Goal: Task Accomplishment & Management: Complete application form

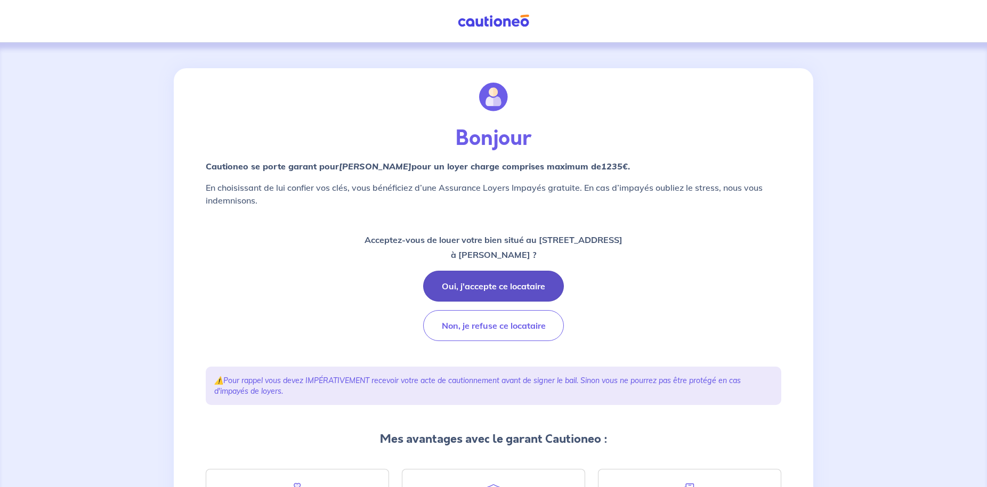
click at [490, 285] on button "Oui, j'accepte ce locataire" at bounding box center [493, 286] width 141 height 31
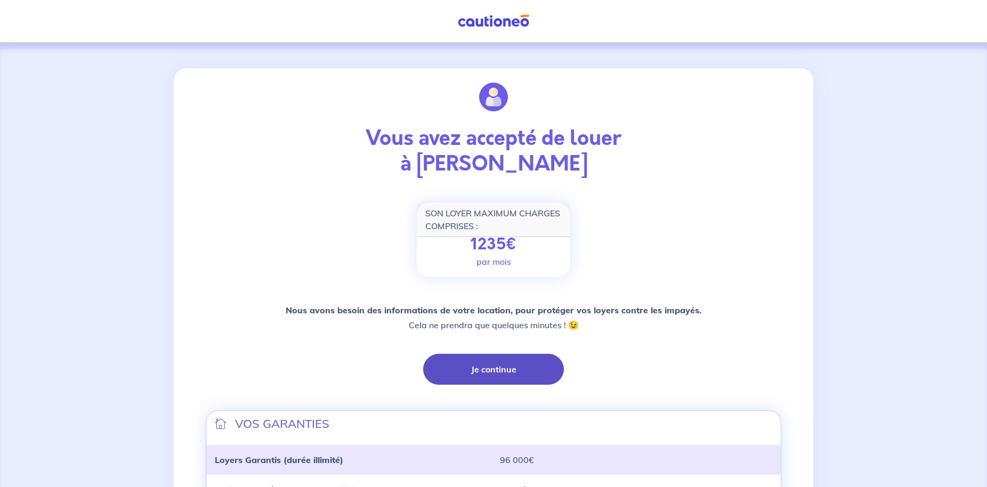
scroll to position [54, 0]
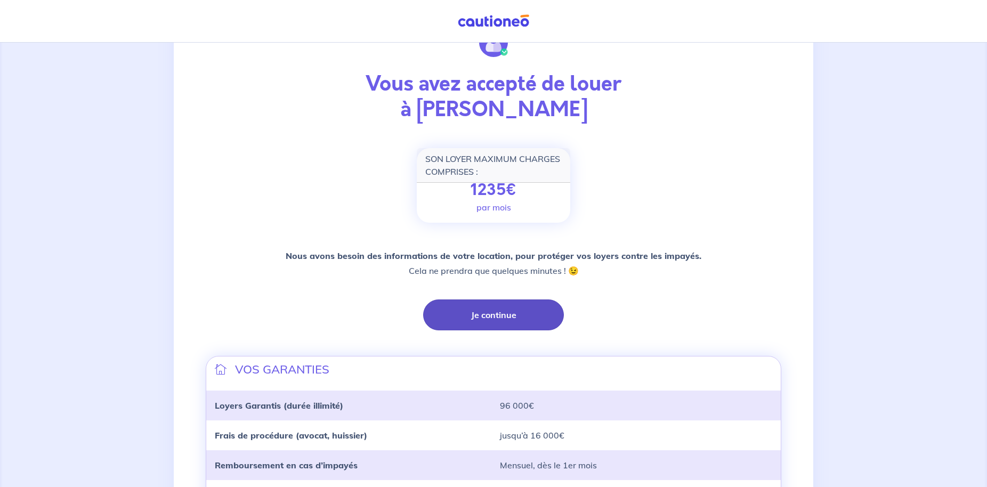
click at [501, 306] on button "Je continue" at bounding box center [493, 314] width 141 height 31
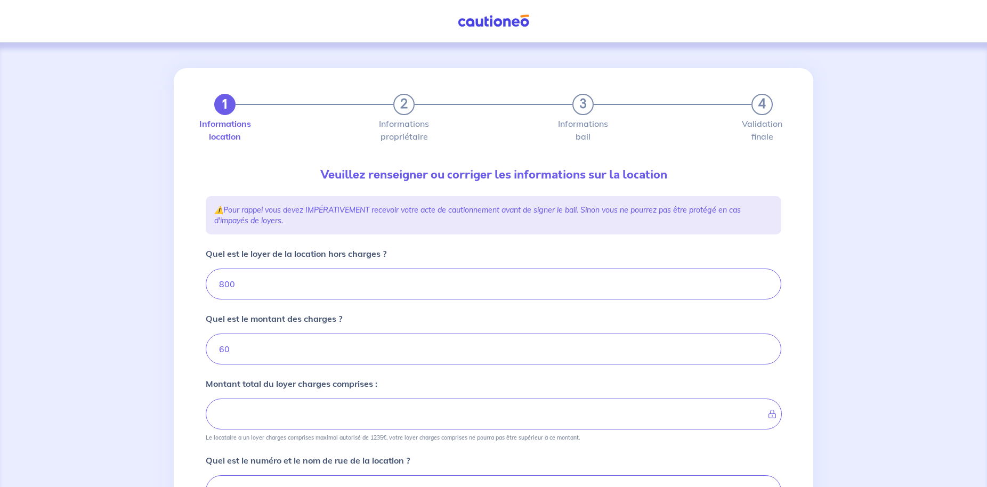
type input "860"
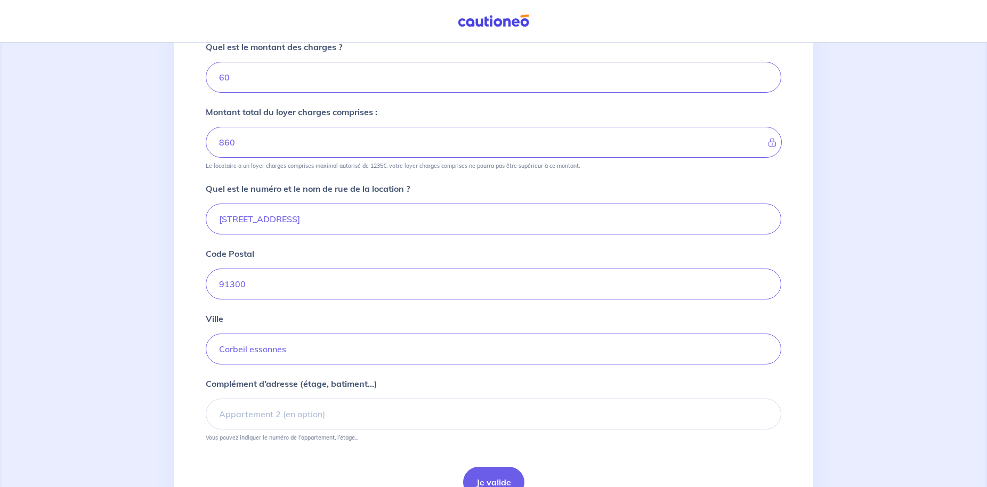
scroll to position [326, 0]
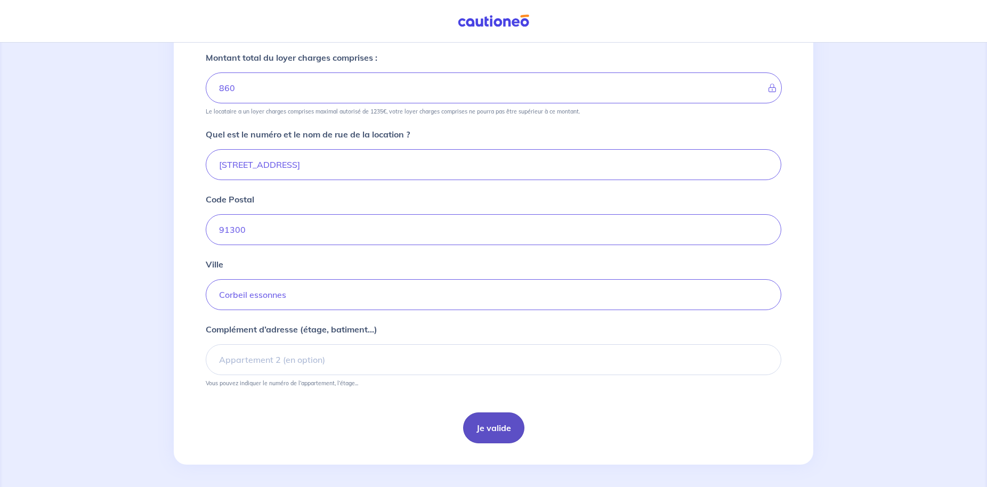
click at [478, 430] on button "Je valide" at bounding box center [493, 427] width 61 height 31
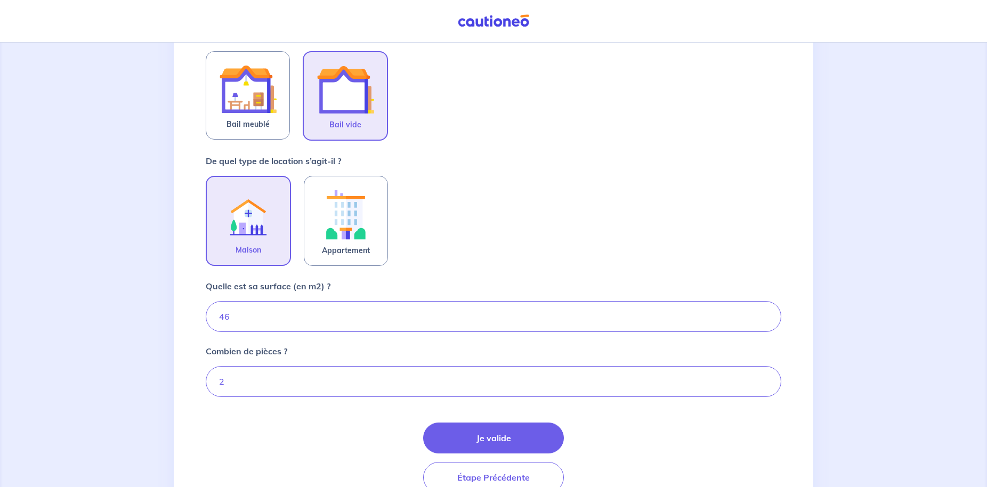
scroll to position [270, 0]
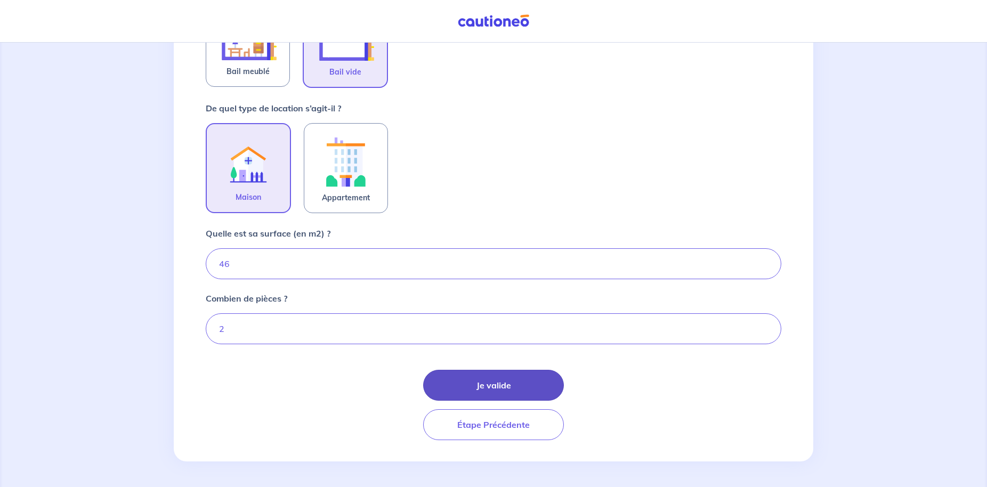
click at [497, 391] on button "Je valide" at bounding box center [493, 385] width 141 height 31
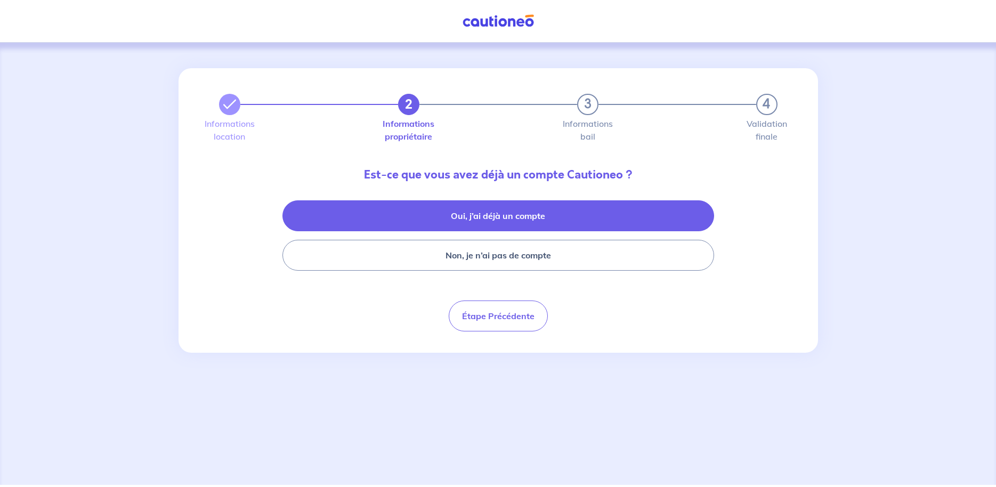
click at [493, 222] on button "Oui, j’ai déjà un compte" at bounding box center [498, 215] width 432 height 31
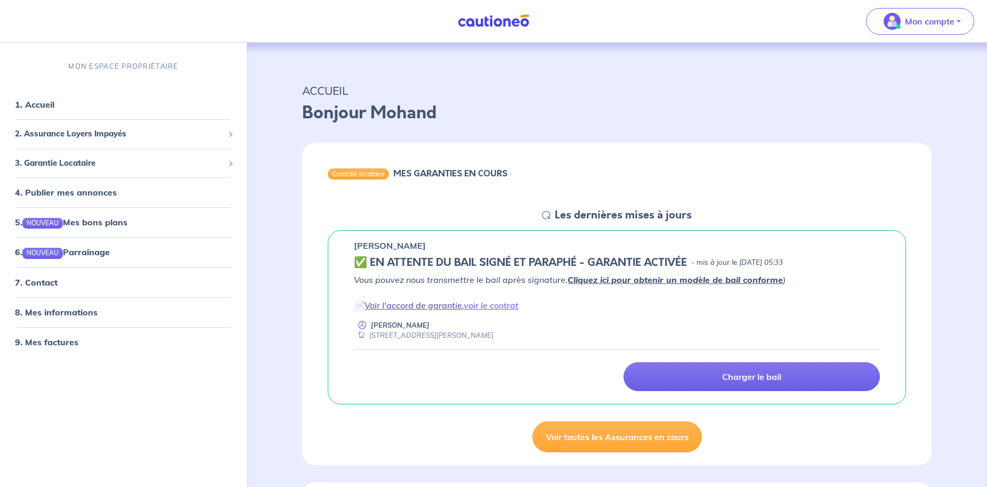
click at [426, 310] on link "Voir l'accord de garantie" at bounding box center [413, 305] width 98 height 11
click at [946, 26] on p "Mon compte" at bounding box center [930, 21] width 50 height 13
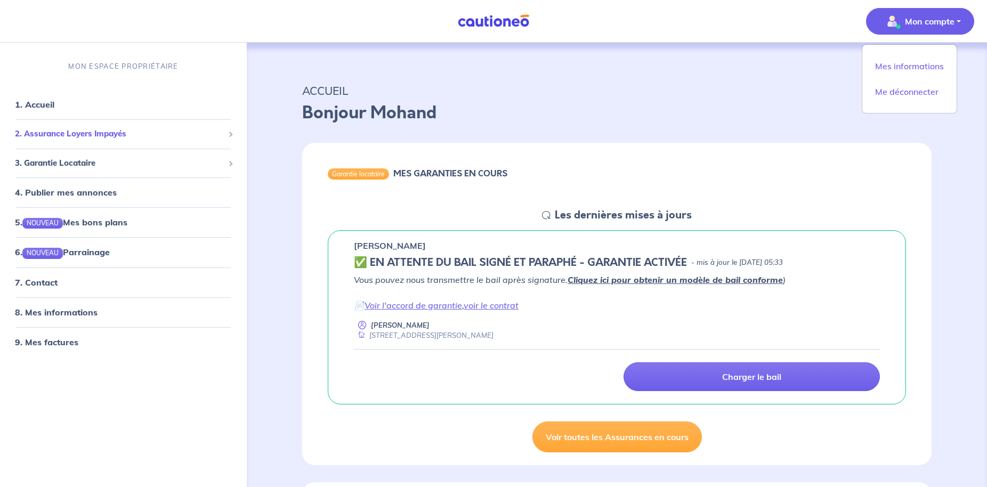
click at [90, 140] on span "2. Assurance Loyers Impayés" at bounding box center [119, 134] width 209 height 12
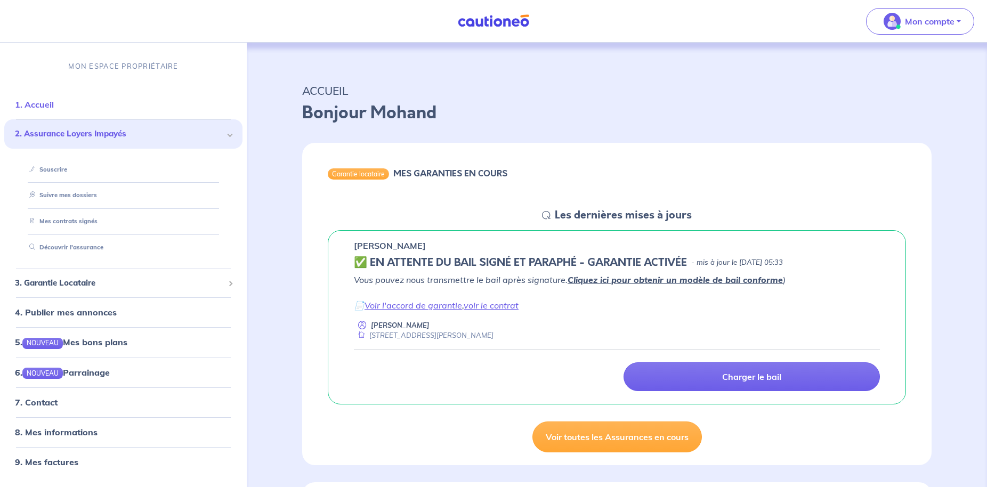
click at [46, 102] on link "1. Accueil" at bounding box center [34, 105] width 39 height 11
click at [79, 288] on span "3. Garantie Locataire" at bounding box center [119, 283] width 209 height 12
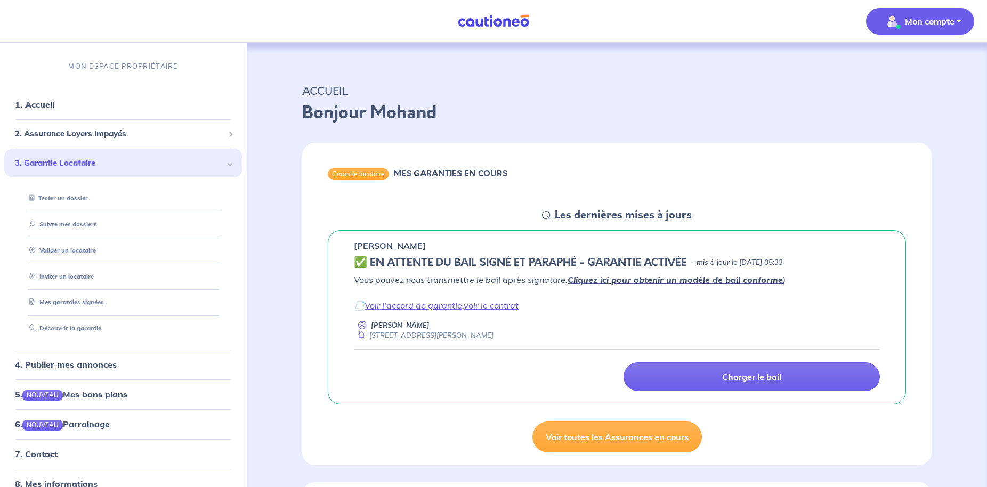
click at [917, 19] on p "Mon compte" at bounding box center [930, 21] width 50 height 13
click at [921, 96] on link "Me déconnecter" at bounding box center [909, 91] width 86 height 17
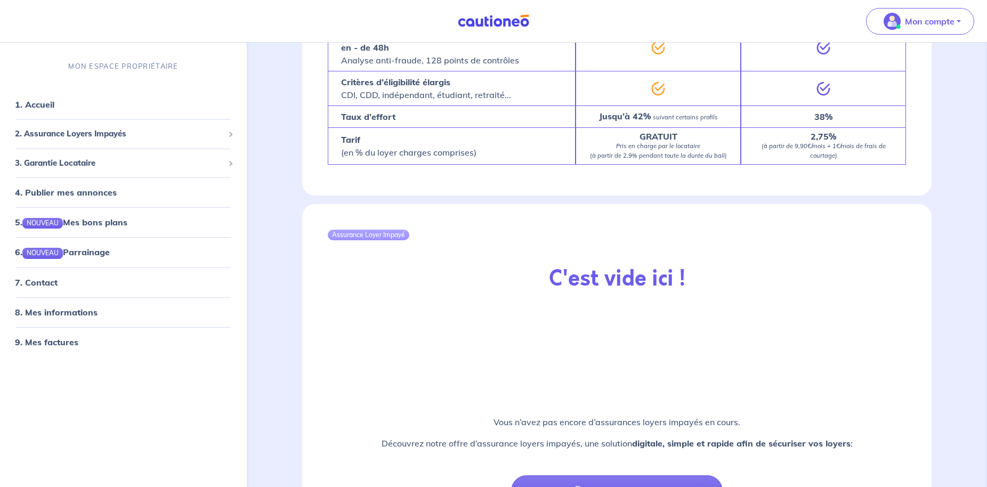
scroll to position [1070, 0]
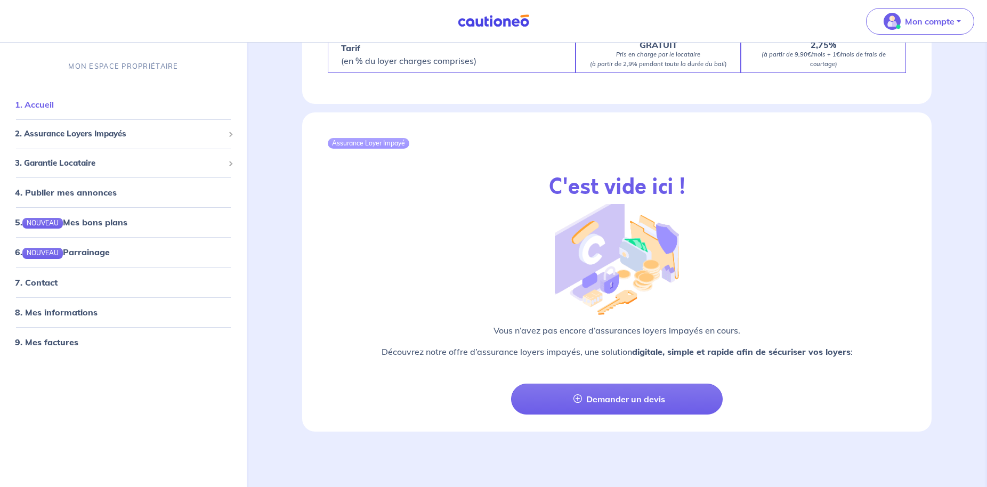
click at [48, 109] on link "1. Accueil" at bounding box center [34, 105] width 39 height 11
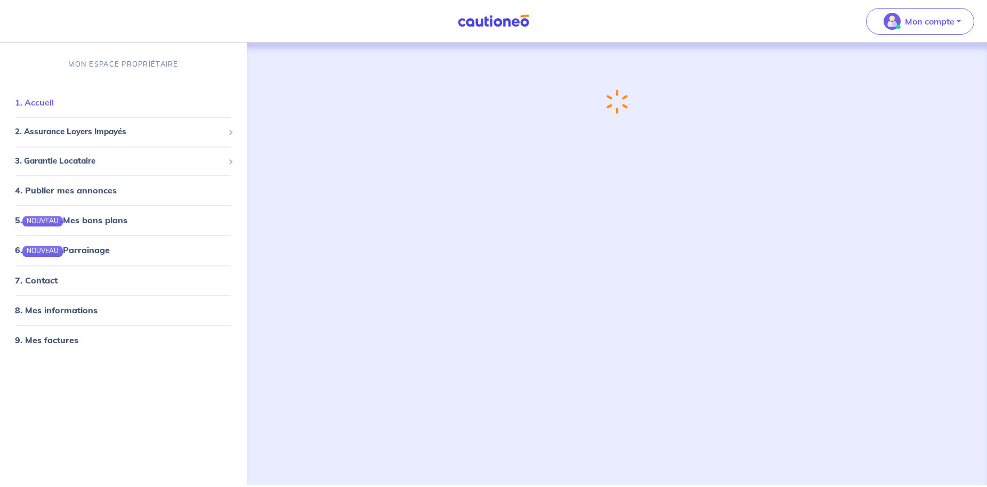
scroll to position [0, 0]
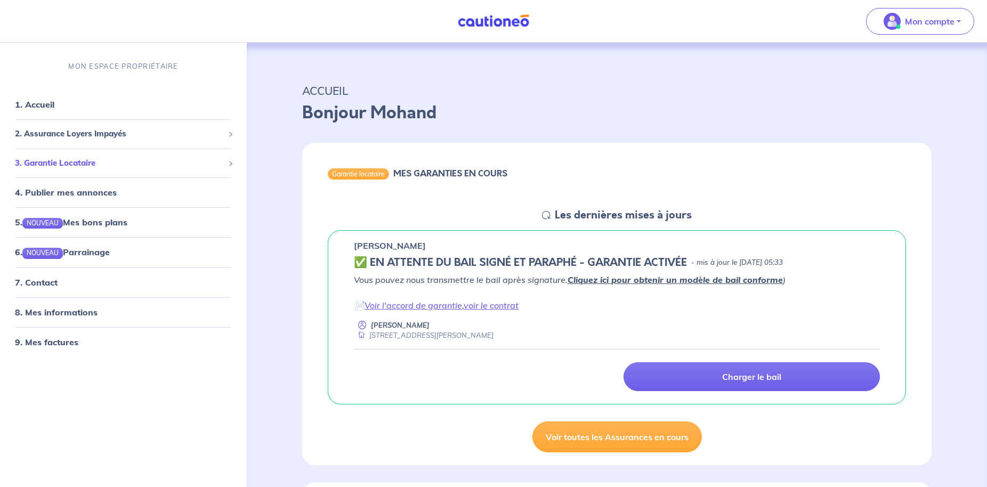
click at [74, 159] on span "3. Garantie Locataire" at bounding box center [119, 163] width 209 height 12
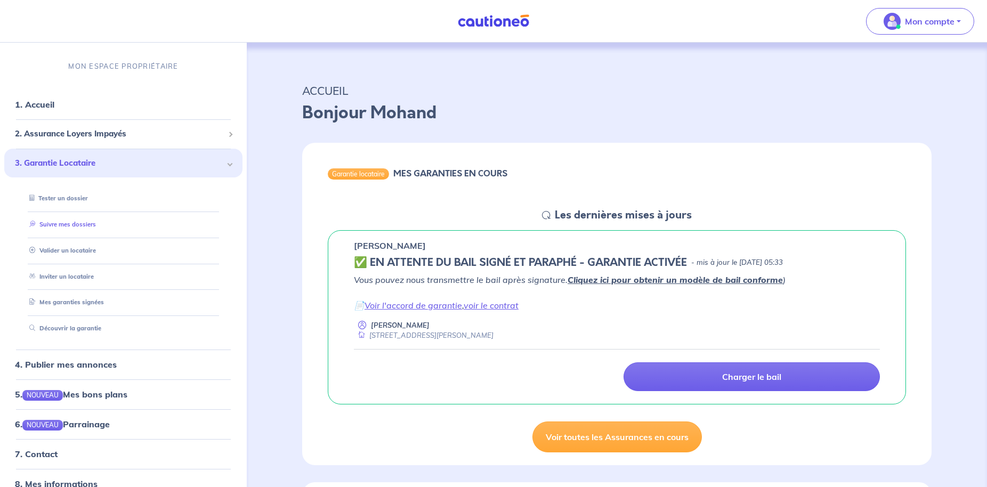
click at [68, 228] on link "Suivre mes dossiers" at bounding box center [60, 224] width 71 height 7
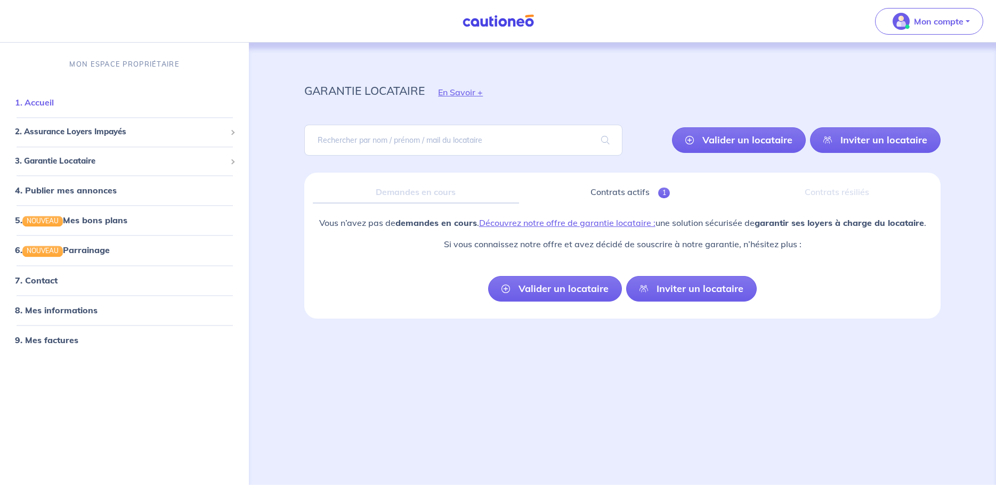
click at [46, 101] on link "1. Accueil" at bounding box center [34, 103] width 39 height 11
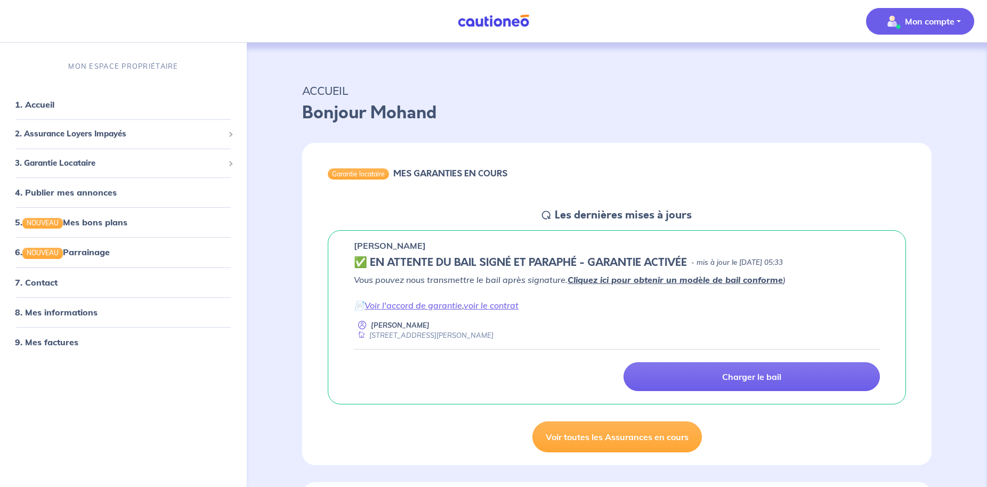
click at [924, 15] on p "Mon compte" at bounding box center [930, 21] width 50 height 13
click at [49, 116] on li "1. Accueil" at bounding box center [123, 105] width 238 height 30
click at [52, 104] on link "1. Accueil" at bounding box center [34, 105] width 39 height 11
click at [363, 177] on div "Garantie locataire" at bounding box center [358, 173] width 61 height 11
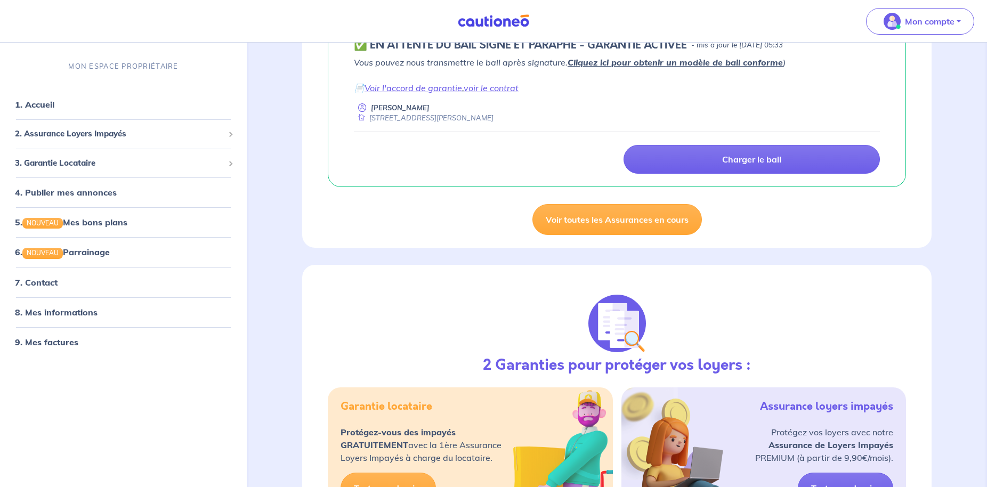
scroll to position [272, 0]
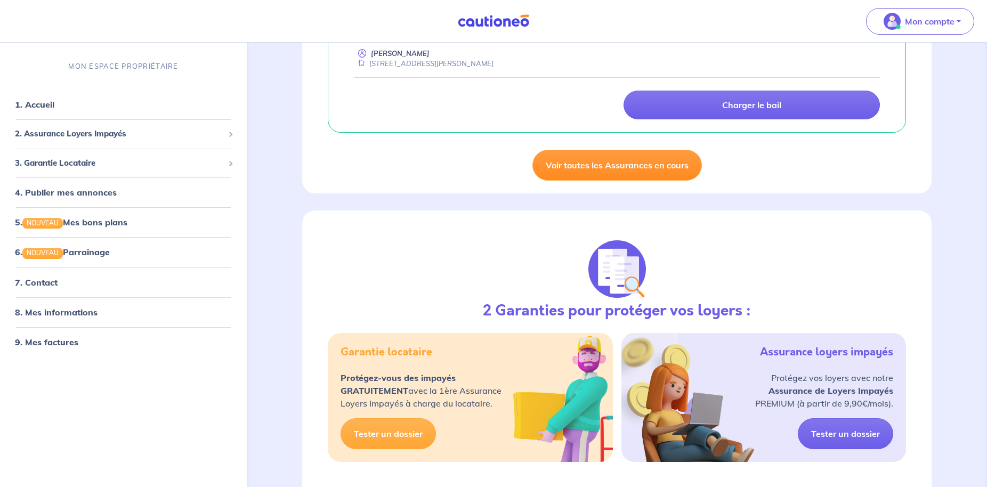
click at [631, 168] on link "Voir toutes les Assurances en cours" at bounding box center [616, 165] width 169 height 31
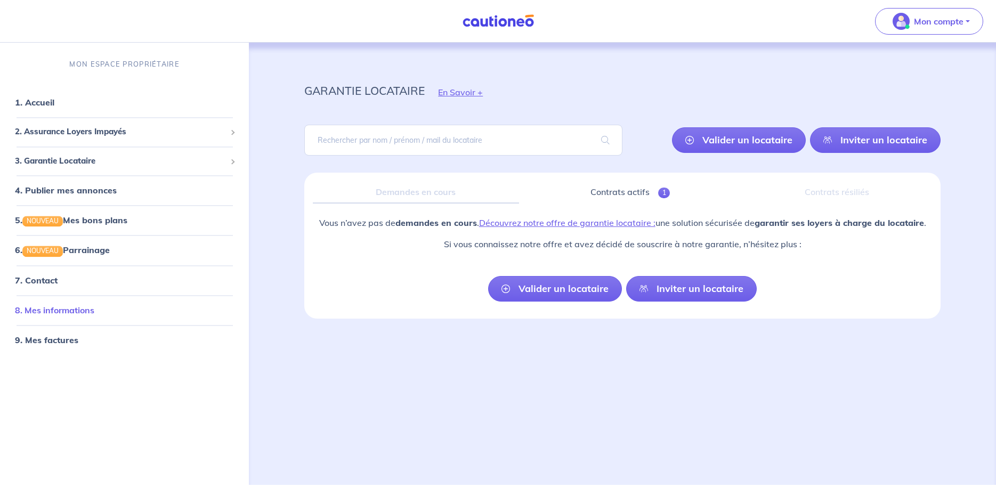
click at [52, 315] on link "8. Mes informations" at bounding box center [54, 310] width 79 height 11
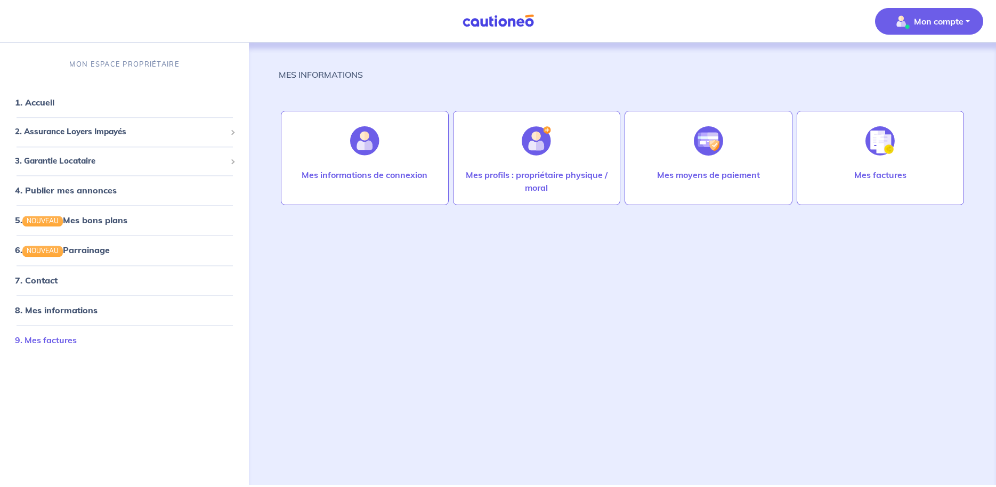
click at [65, 339] on link "9. Mes factures" at bounding box center [46, 340] width 62 height 11
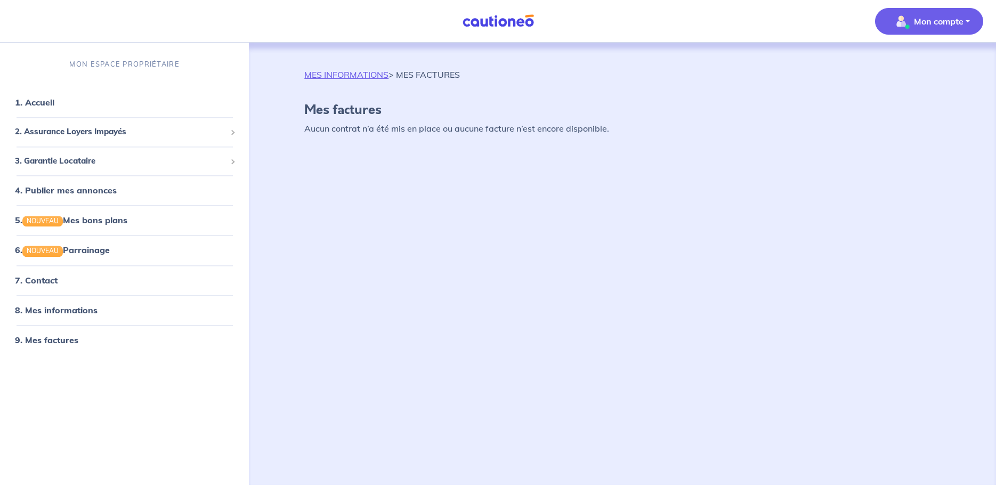
click at [111, 61] on p "MON ESPACE PROPRIÉTAIRE" at bounding box center [124, 64] width 110 height 10
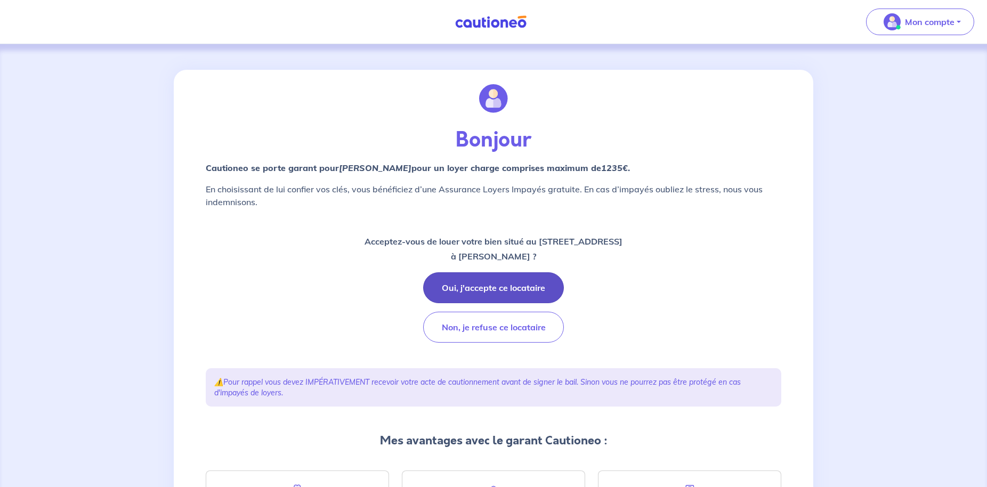
click at [503, 282] on button "Oui, j'accepte ce locataire" at bounding box center [493, 287] width 141 height 31
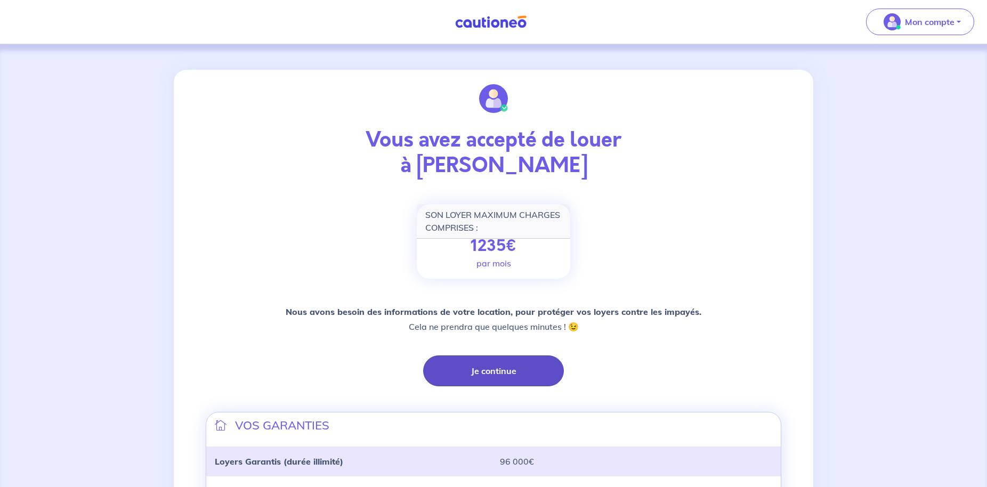
click at [511, 378] on button "Je continue" at bounding box center [493, 370] width 141 height 31
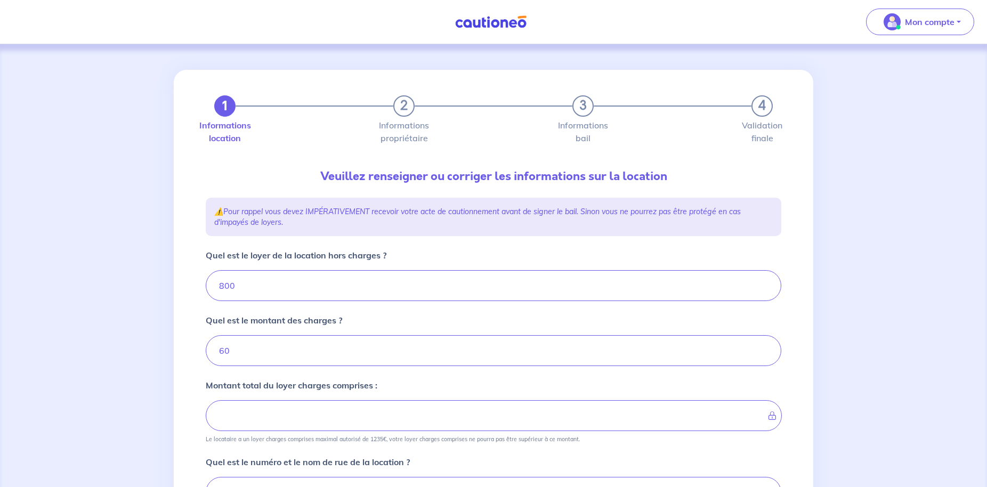
type input "860"
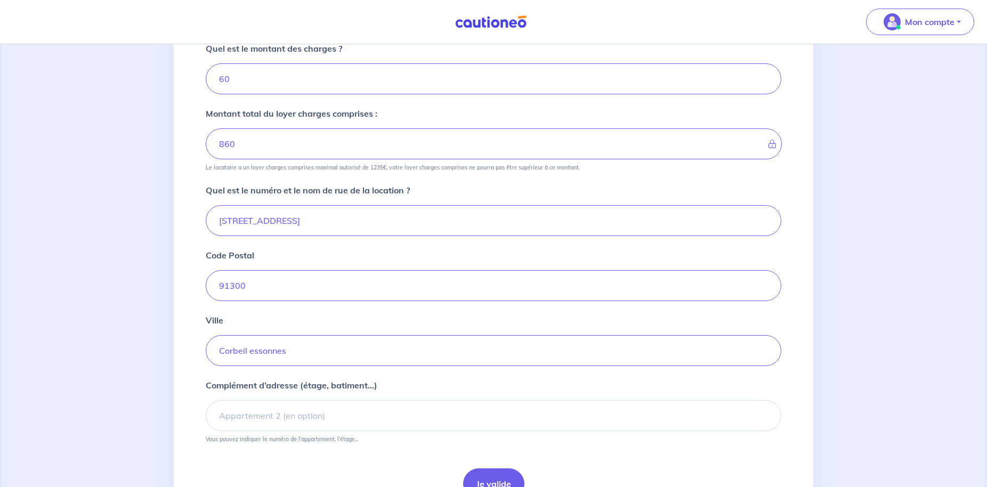
scroll to position [326, 0]
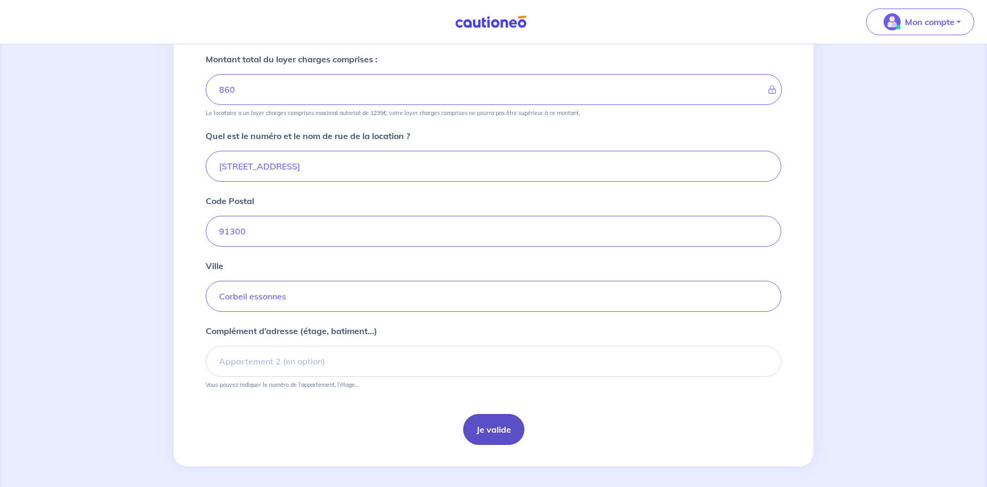
click at [480, 431] on button "Je valide" at bounding box center [493, 429] width 61 height 31
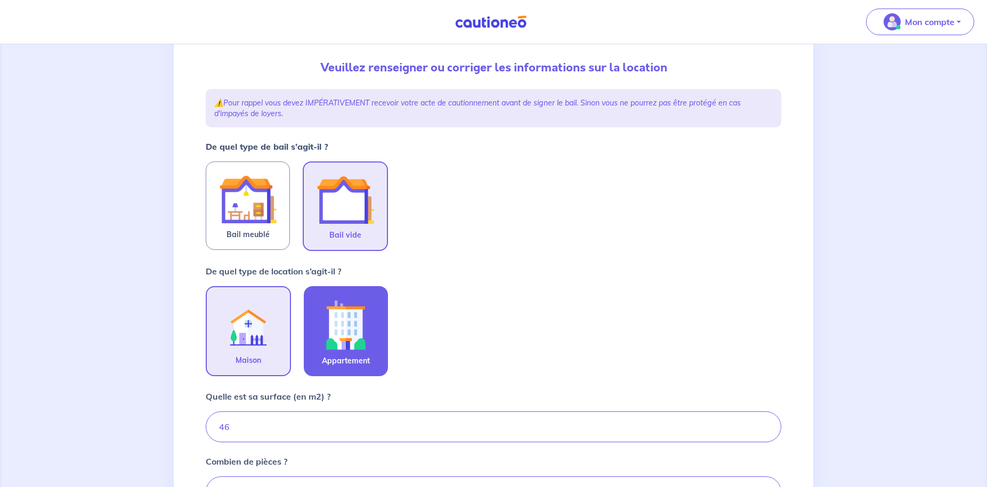
scroll to position [272, 0]
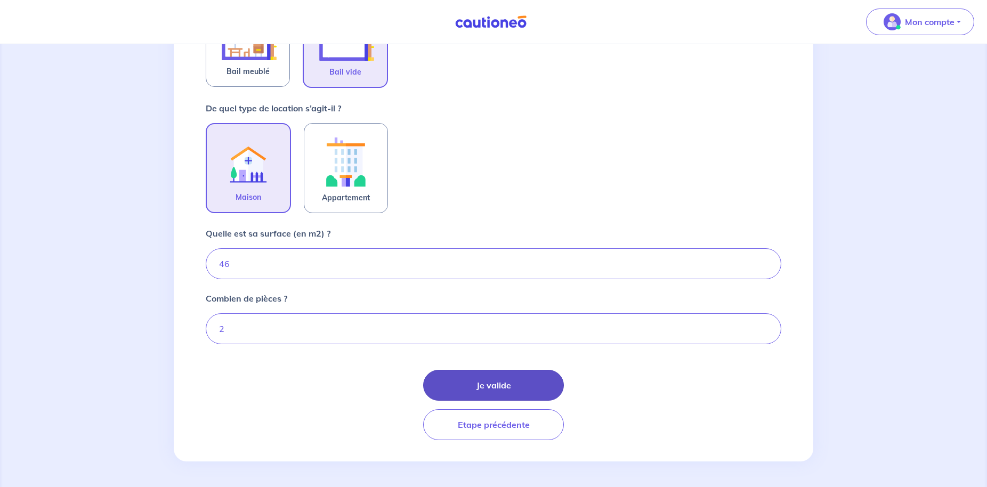
click at [516, 393] on button "Je valide" at bounding box center [493, 385] width 141 height 31
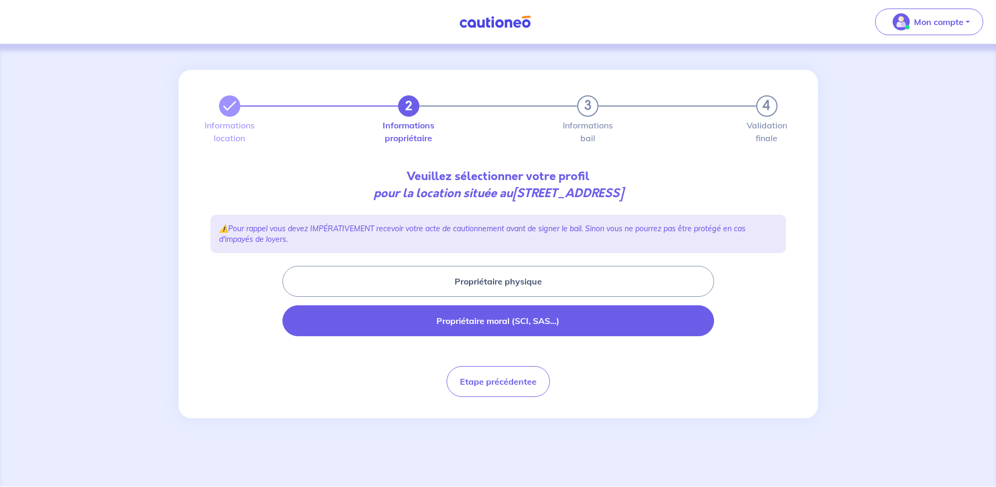
click at [523, 321] on button "Propriétaire moral (SCI, SAS...)" at bounding box center [498, 320] width 432 height 31
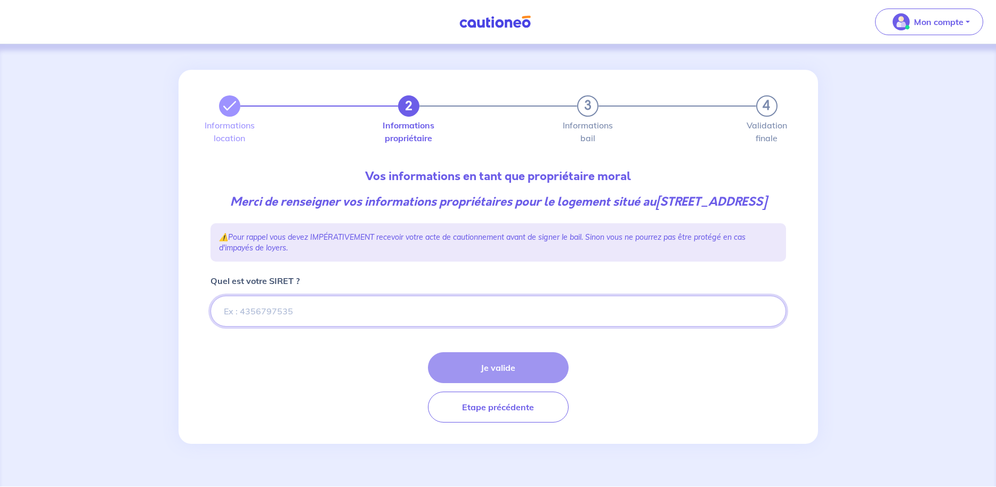
click at [369, 327] on input "Quel est votre SIRET ?" at bounding box center [497, 311] width 575 height 31
paste input "84955461300018"
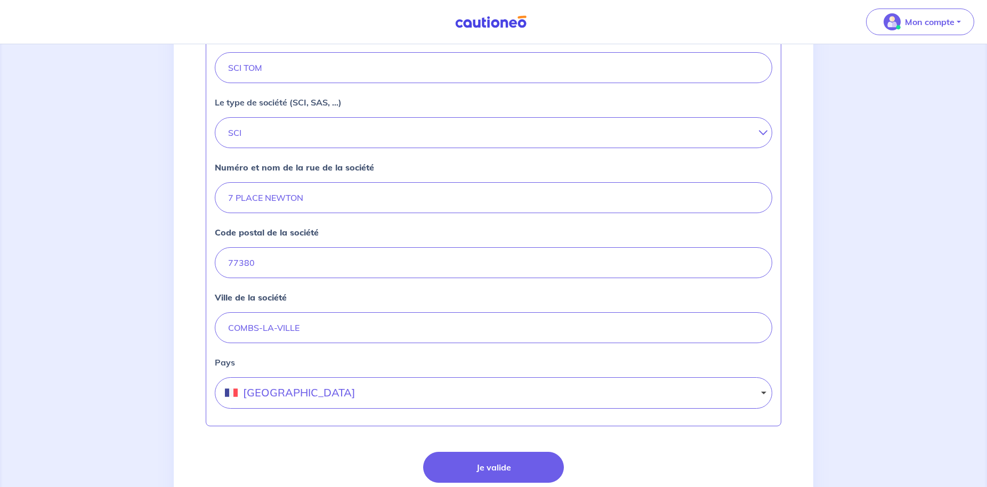
scroll to position [425, 0]
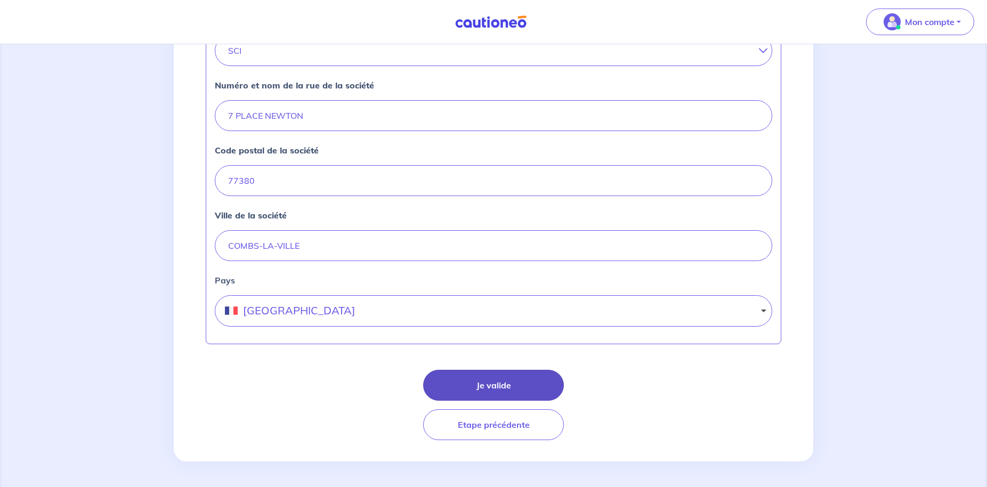
type input "84955461300018"
click at [507, 386] on button "Je valide" at bounding box center [493, 385] width 141 height 31
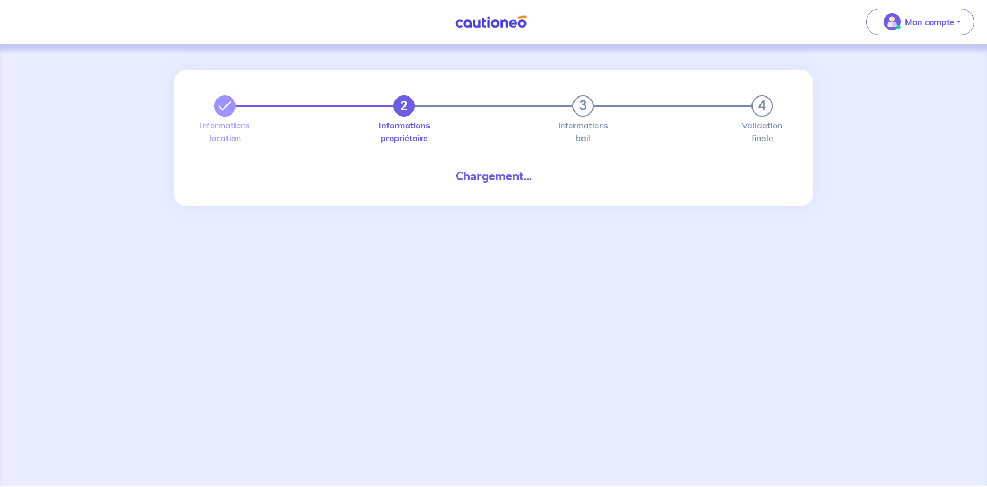
select select "FR"
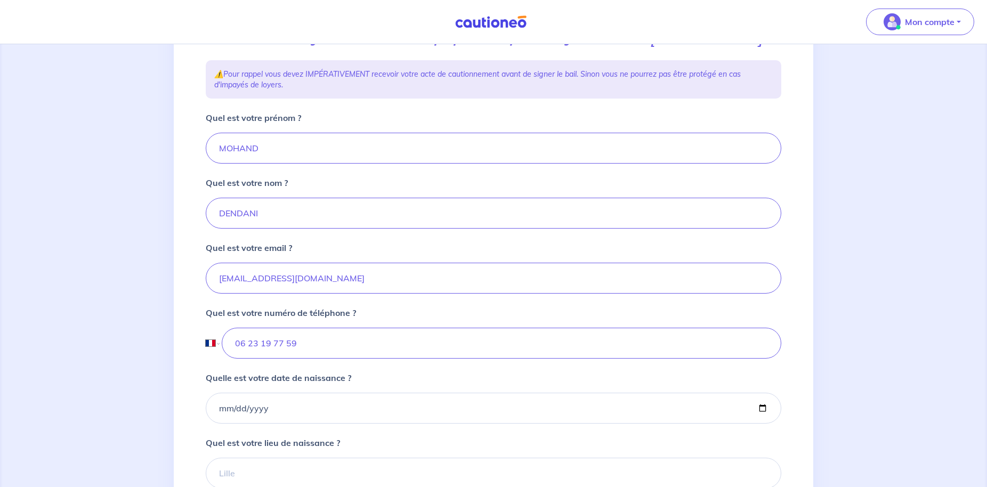
scroll to position [217, 0]
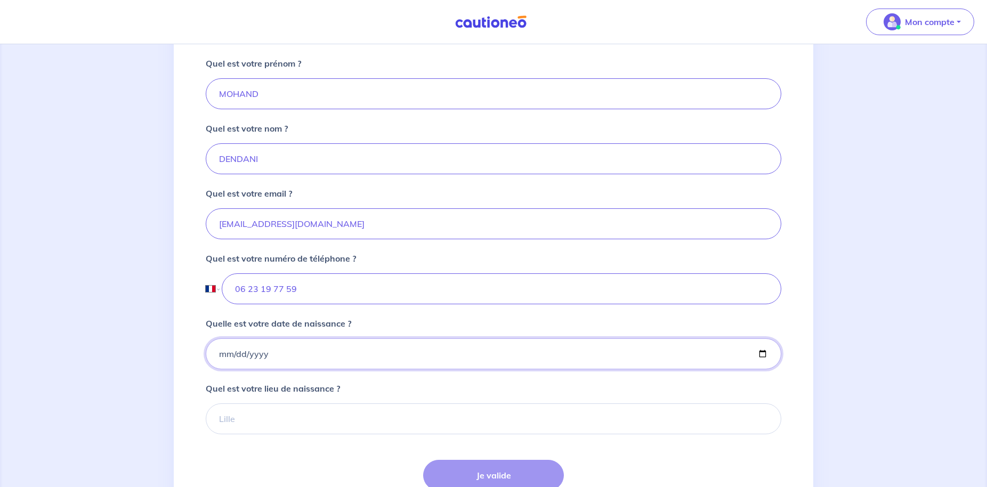
click at [215, 369] on input "Quelle est votre date de naissance ?" at bounding box center [493, 353] width 575 height 31
type input "1984-08-12"
click at [244, 426] on input "Quel est votre lieu de naissance ?" at bounding box center [493, 418] width 575 height 31
type input "i"
type input "IVRY SUR SEINE"
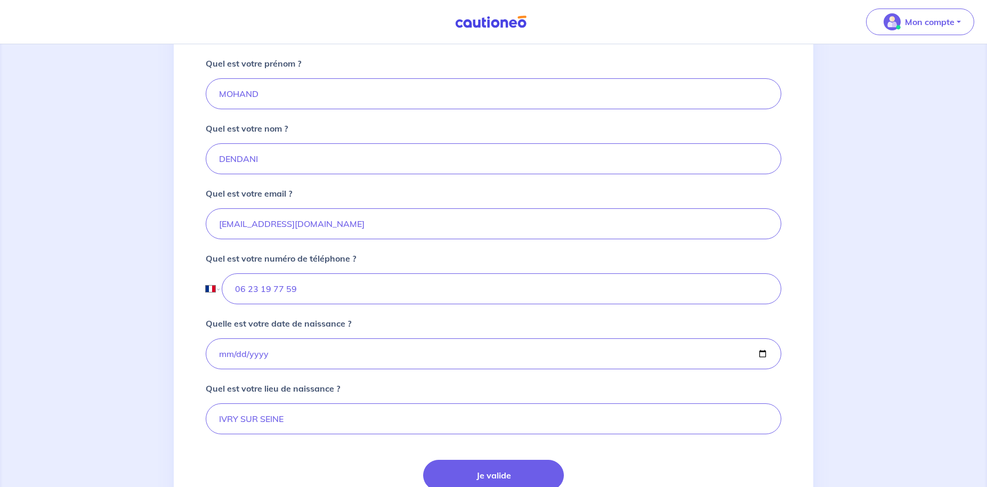
scroll to position [325, 0]
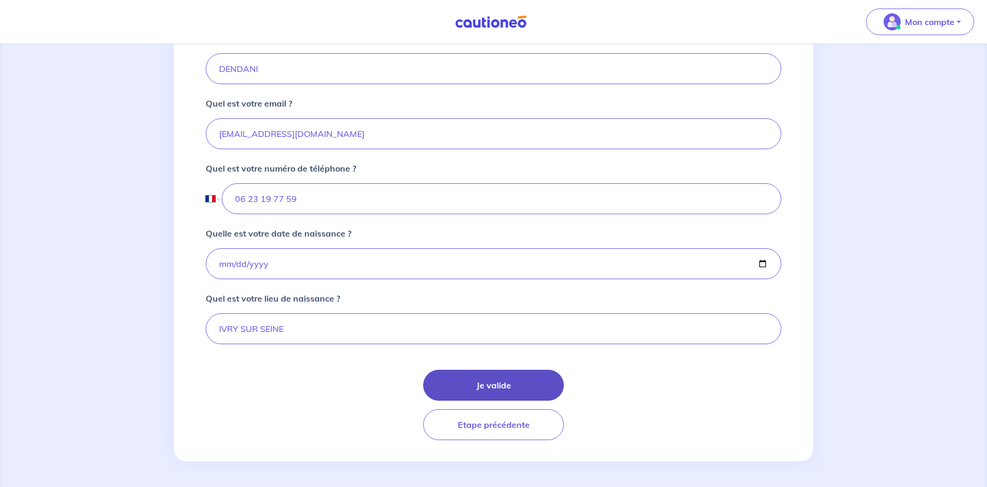
click at [507, 382] on button "Je valide" at bounding box center [493, 385] width 141 height 31
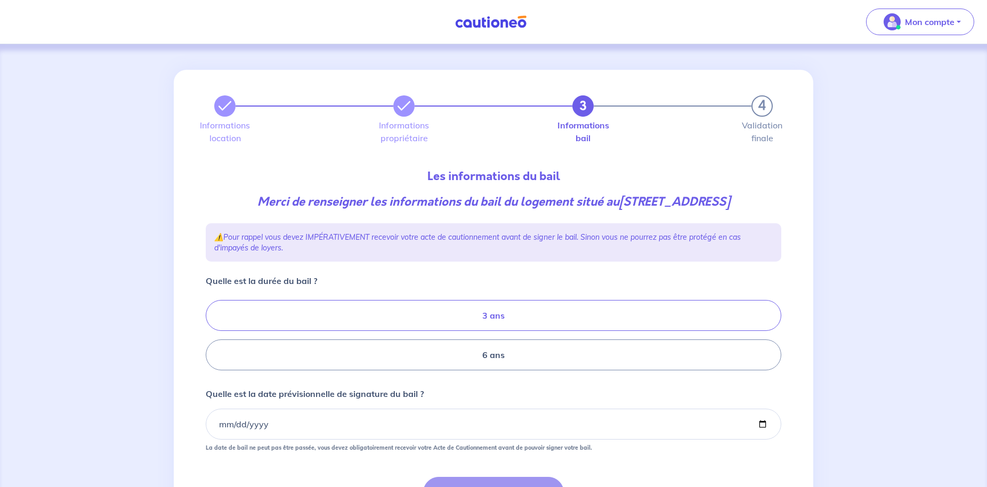
click at [507, 331] on label "3 ans" at bounding box center [493, 315] width 575 height 31
click at [213, 336] on input "3 ans" at bounding box center [209, 335] width 7 height 7
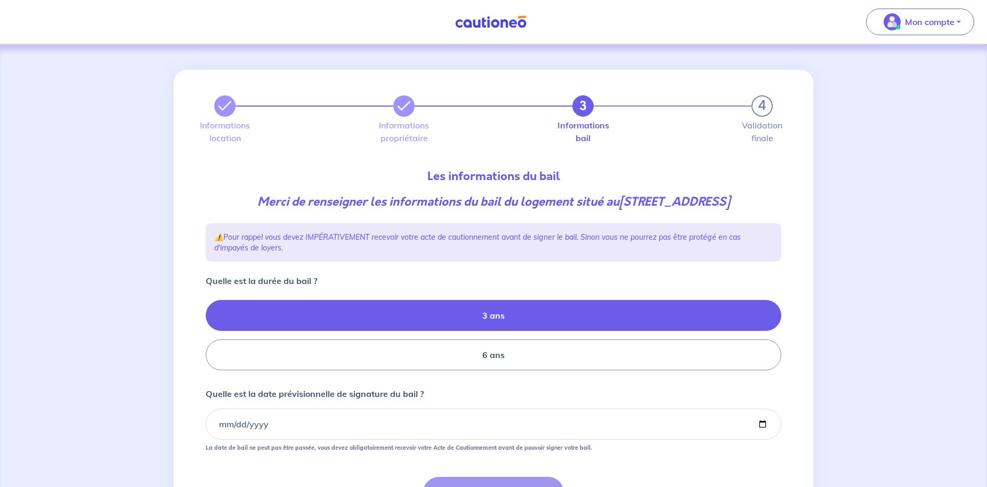
radio input "true"
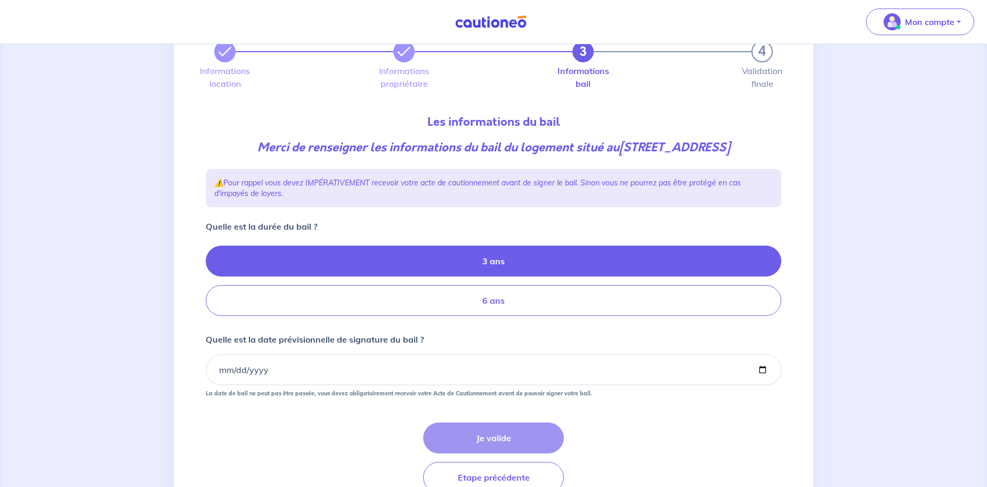
scroll to position [109, 0]
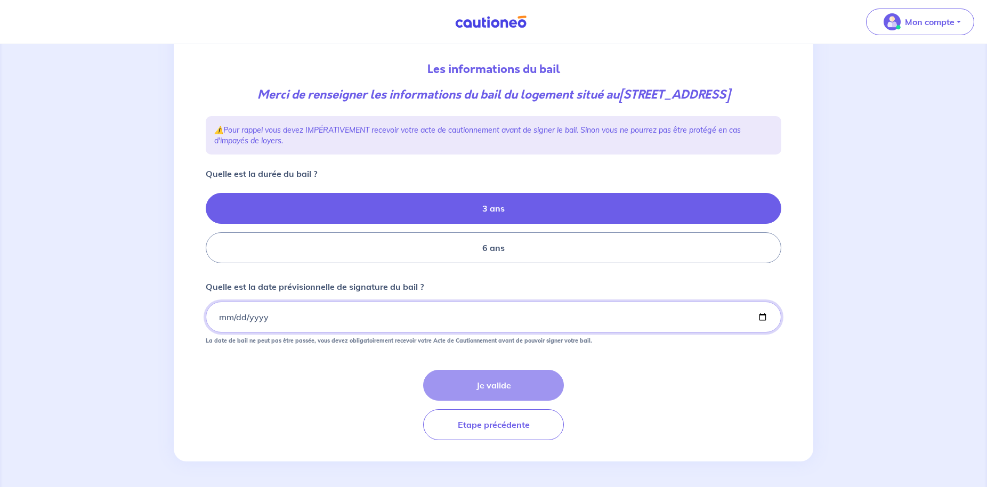
click at [212, 329] on input "Quelle est la date prévisionnelle de signature du bail ?" at bounding box center [493, 317] width 575 height 31
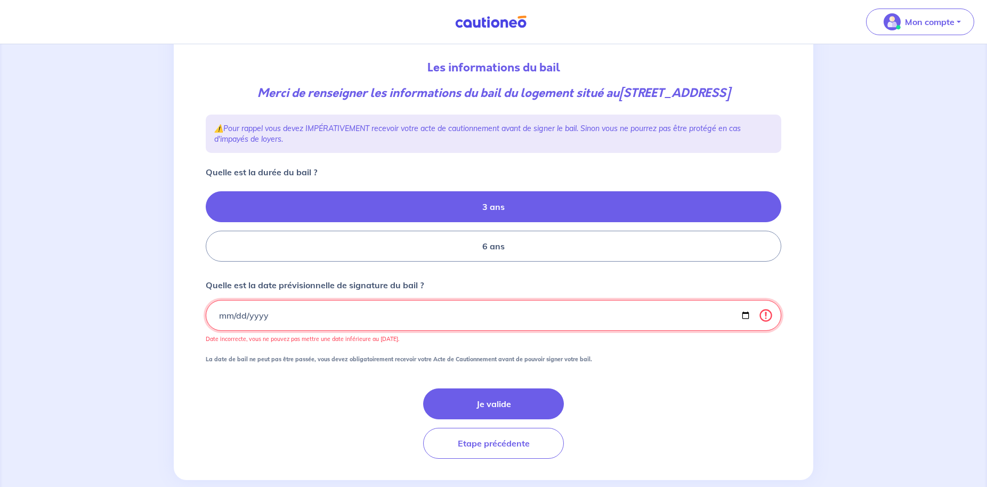
scroll to position [144, 0]
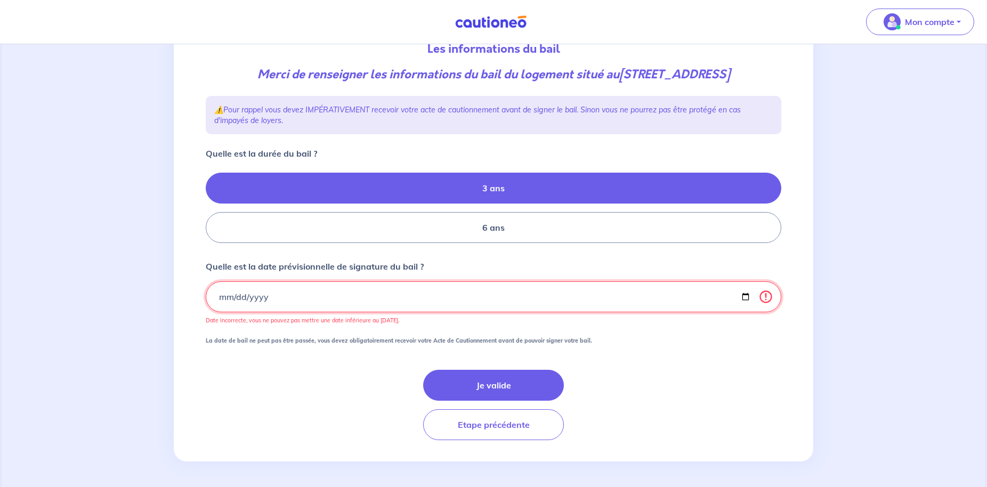
click at [246, 295] on input "2025-08-26" at bounding box center [493, 296] width 575 height 31
type input "2025-09-26"
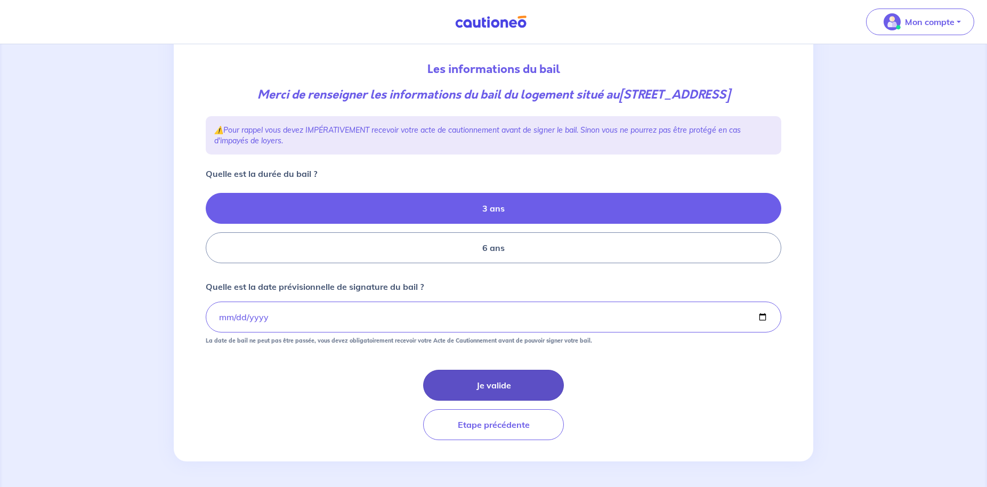
click at [482, 381] on button "Je valide" at bounding box center [493, 385] width 141 height 31
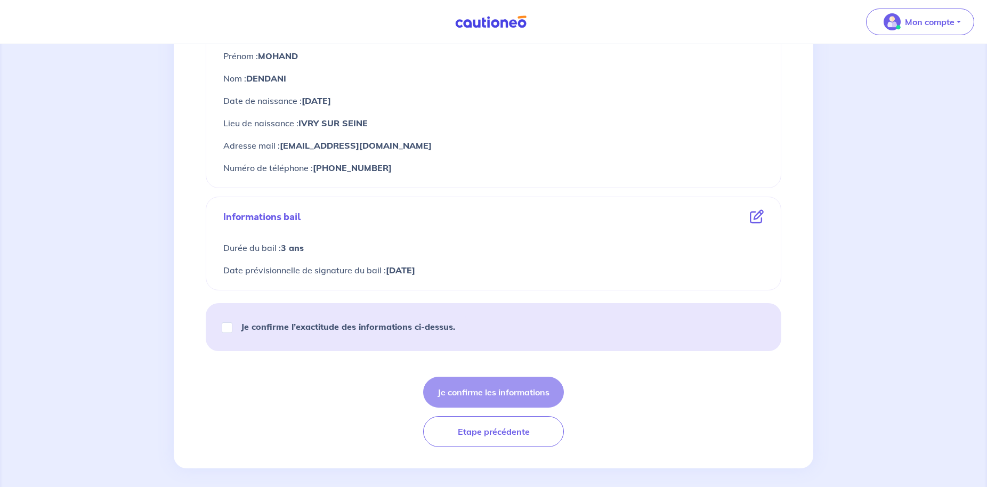
scroll to position [496, 0]
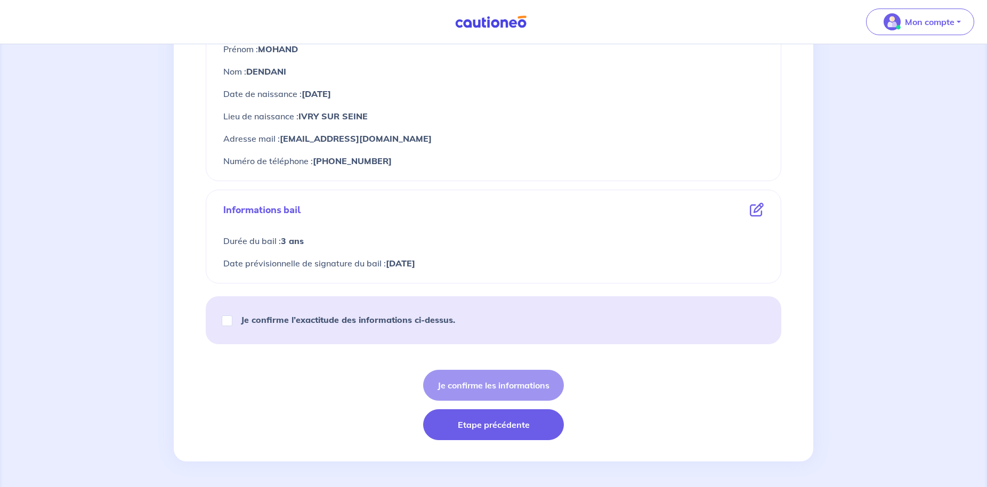
click at [481, 425] on button "Etape précédente" at bounding box center [493, 424] width 141 height 31
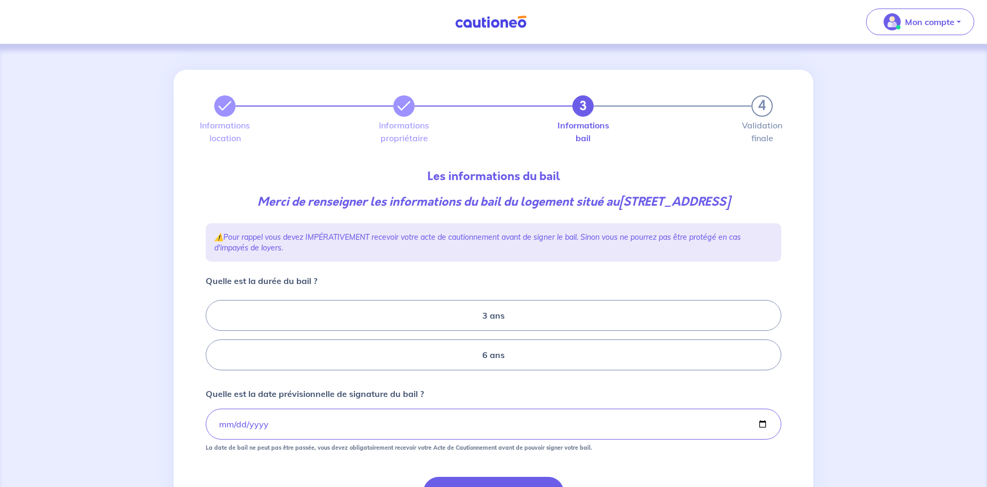
scroll to position [124, 0]
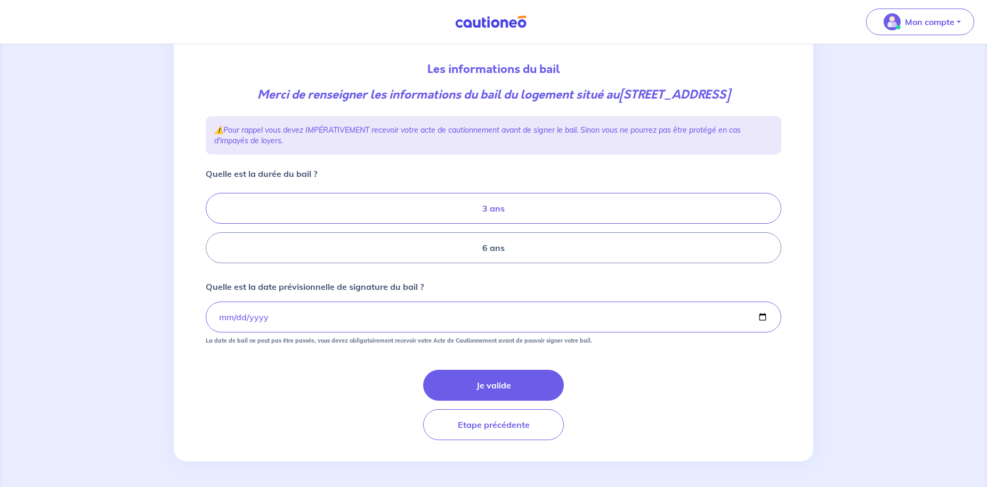
click at [468, 207] on label "3 ans" at bounding box center [493, 208] width 575 height 31
click at [213, 225] on input "3 ans" at bounding box center [209, 228] width 7 height 7
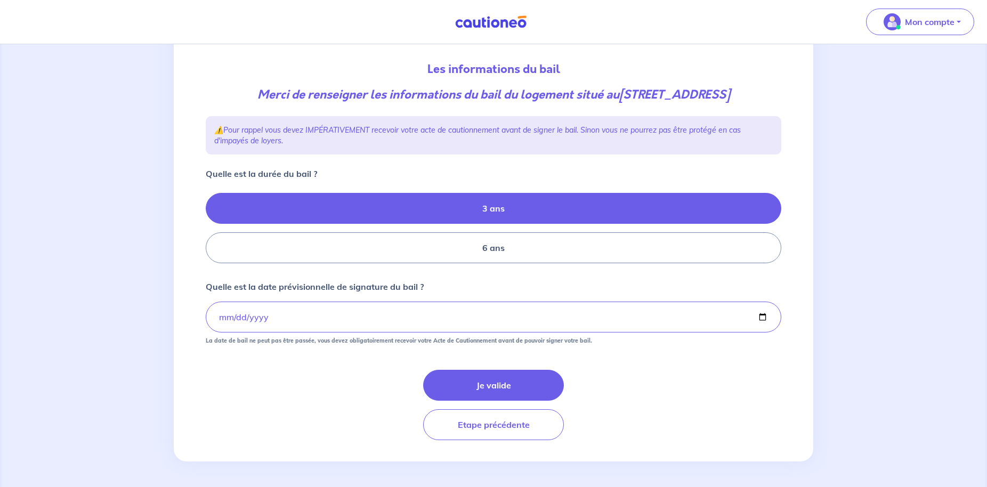
radio input "true"
click at [524, 425] on button "Etape précédente" at bounding box center [493, 424] width 141 height 31
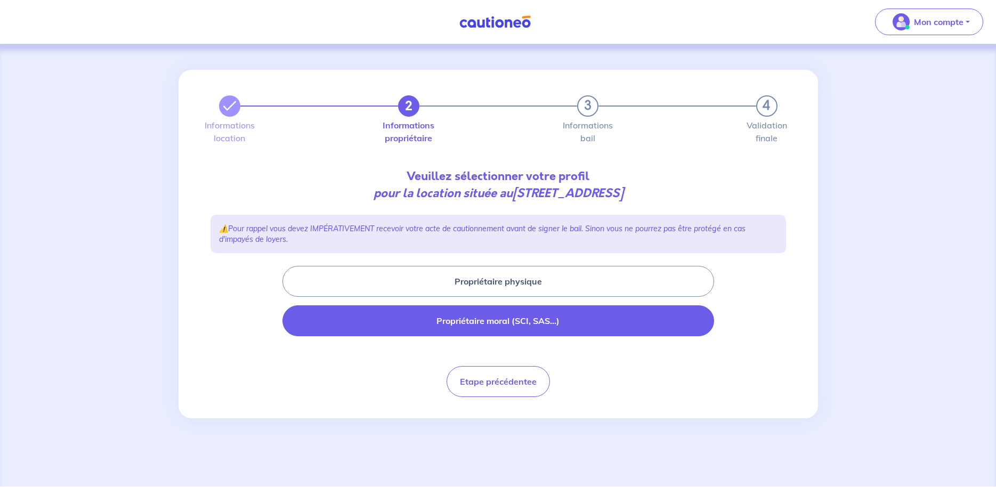
click at [516, 316] on button "Propriétaire moral (SCI, SAS...)" at bounding box center [498, 320] width 432 height 31
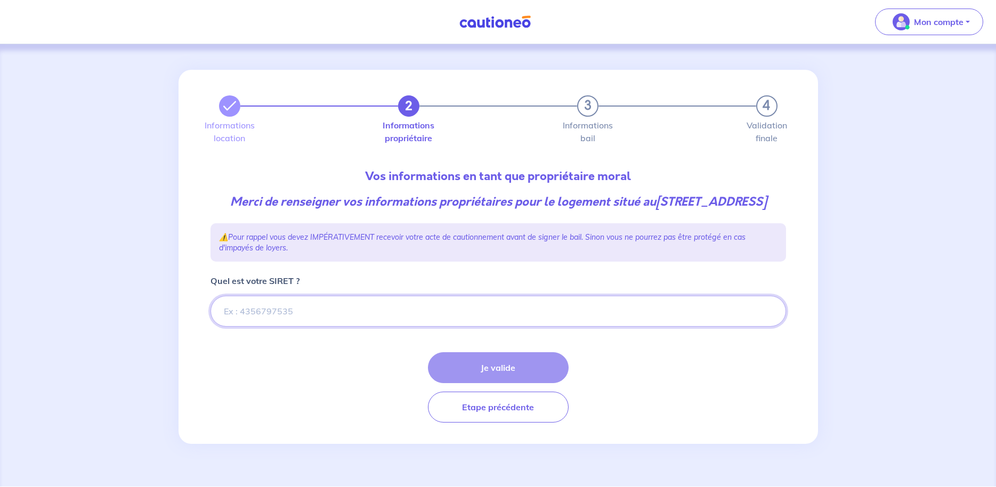
click at [381, 327] on input "Quel est votre SIRET ?" at bounding box center [497, 311] width 575 height 31
paste input "84955461300018"
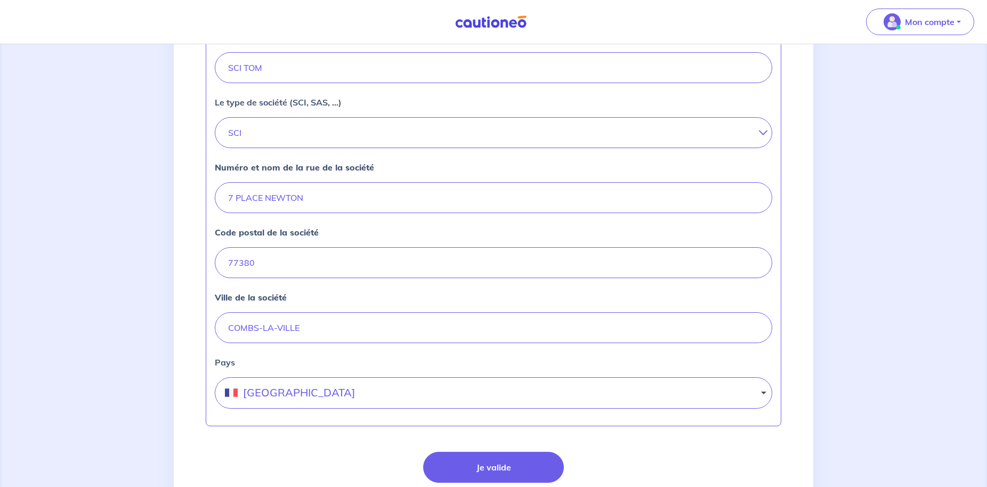
scroll to position [425, 0]
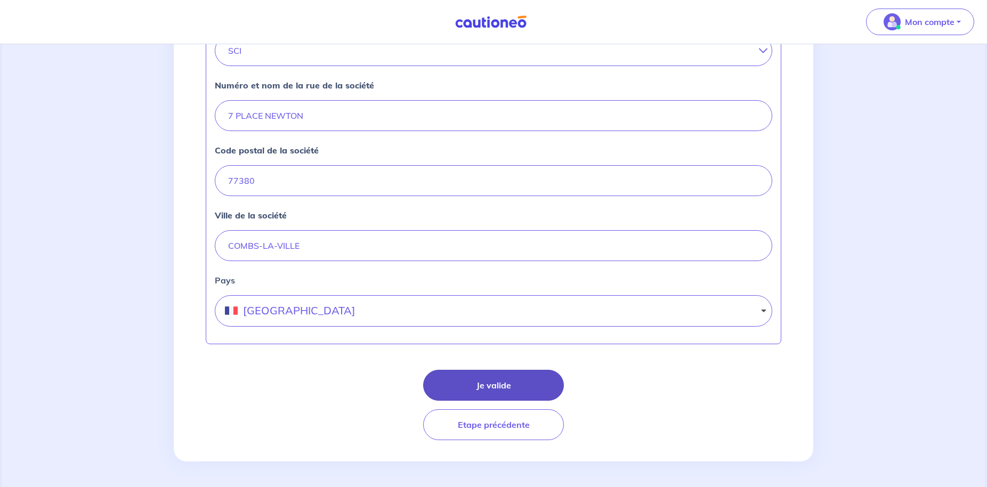
type input "84955461300018"
click at [500, 384] on button "Je valide" at bounding box center [493, 385] width 141 height 31
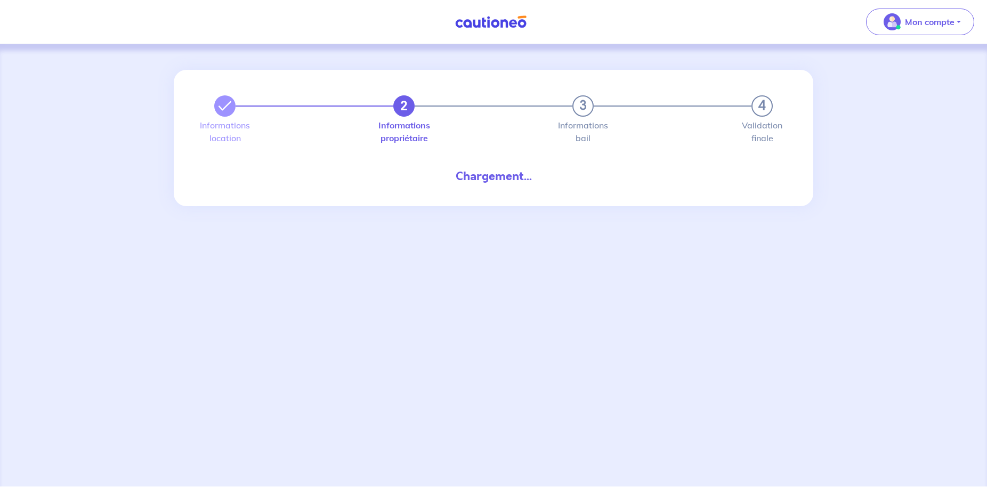
select select "FR"
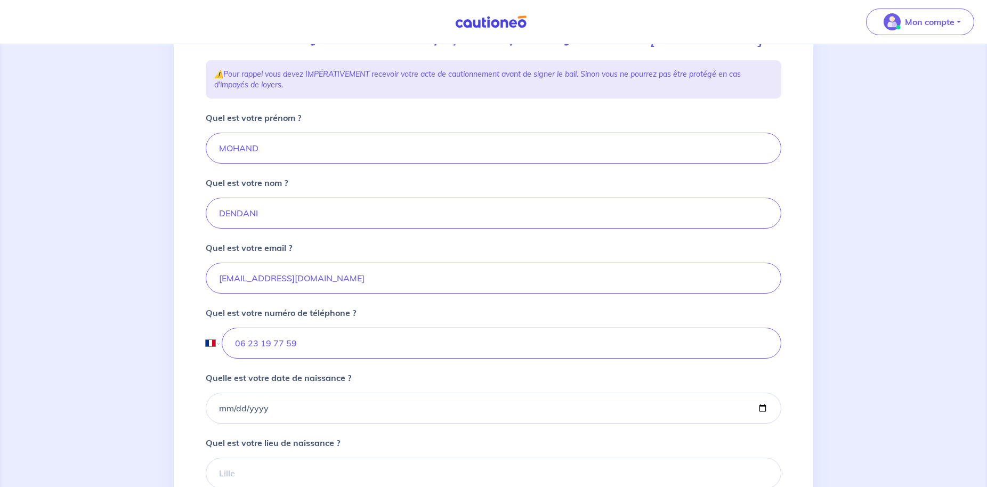
scroll to position [217, 0]
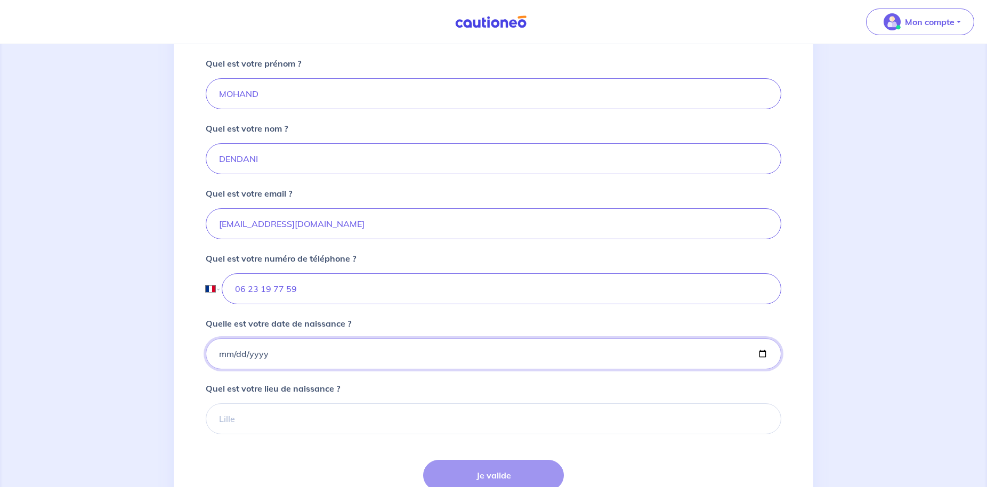
click at [352, 369] on input "Quelle est votre date de naissance ?" at bounding box center [493, 353] width 575 height 31
click at [351, 369] on input "Quelle est votre date de naissance ?" at bounding box center [493, 353] width 575 height 31
type input "1984-08-12"
type input "IVRY SUR SEINE"
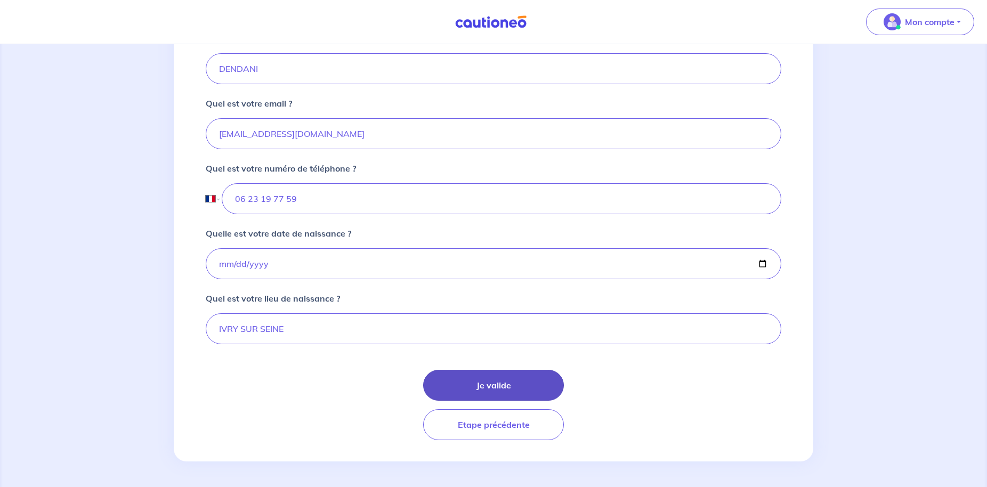
click at [536, 384] on button "Je valide" at bounding box center [493, 385] width 141 height 31
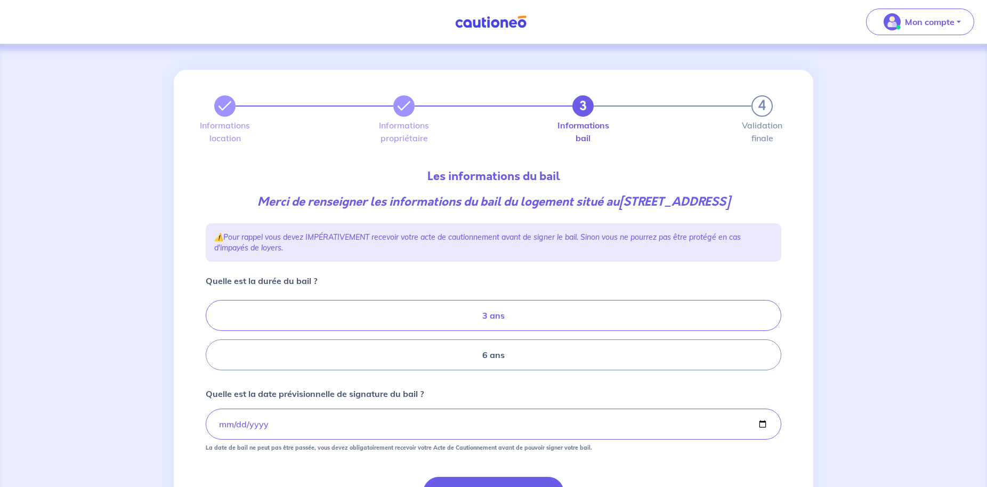
click at [520, 330] on label "3 ans" at bounding box center [493, 315] width 575 height 31
click at [213, 332] on input "3 ans" at bounding box center [209, 335] width 7 height 7
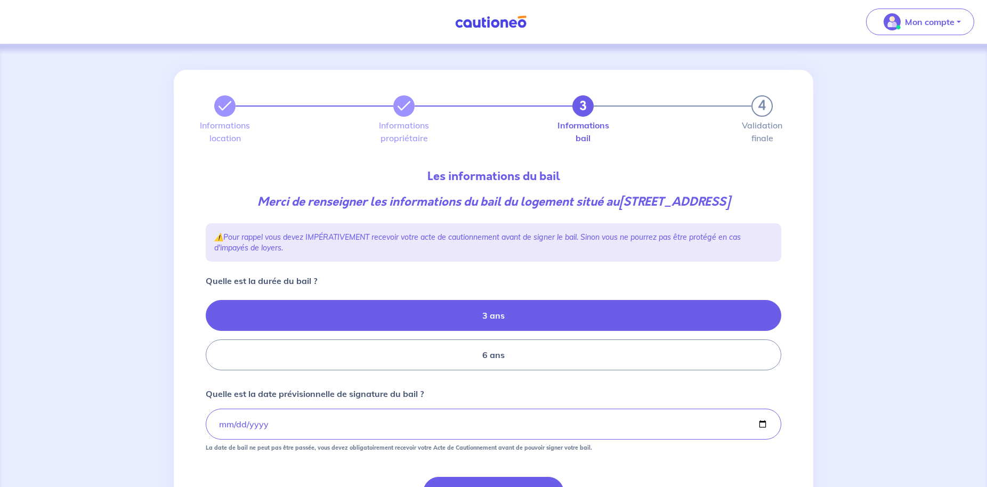
radio input "true"
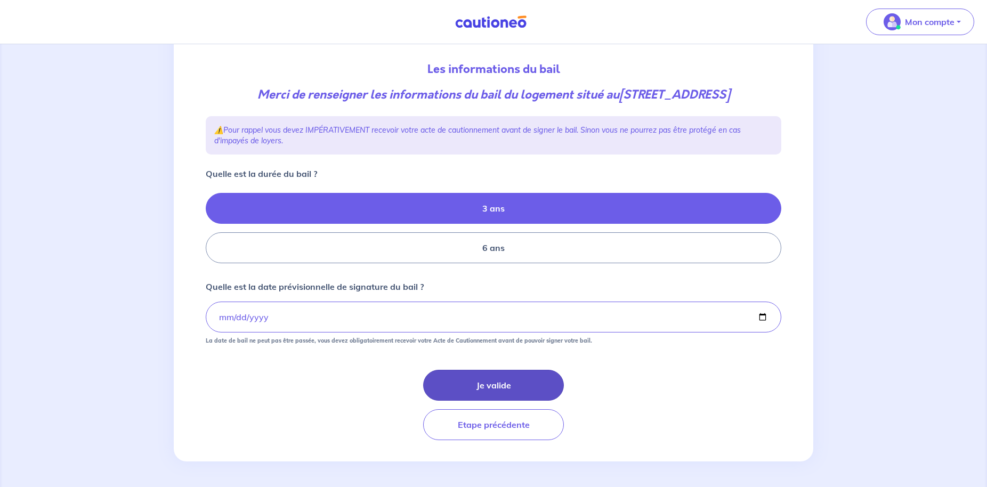
click at [523, 390] on button "Je valide" at bounding box center [493, 385] width 141 height 31
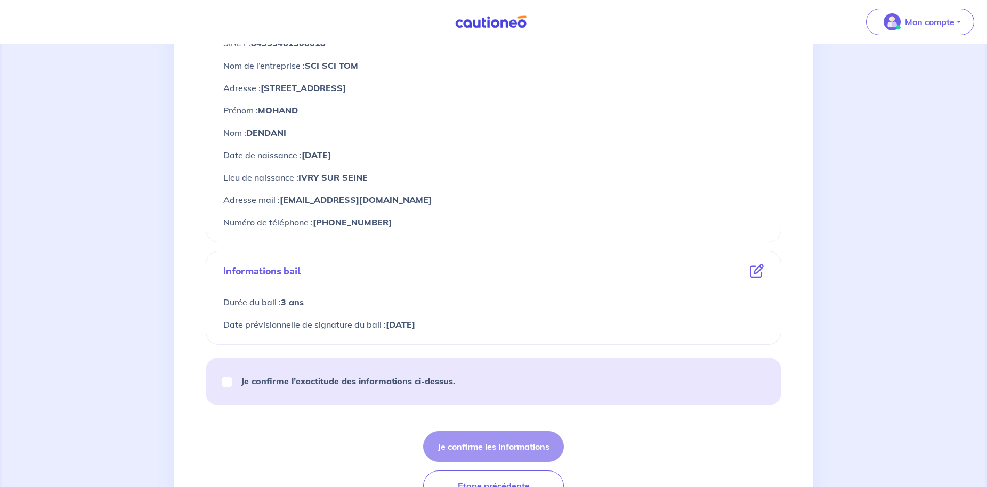
scroll to position [489, 0]
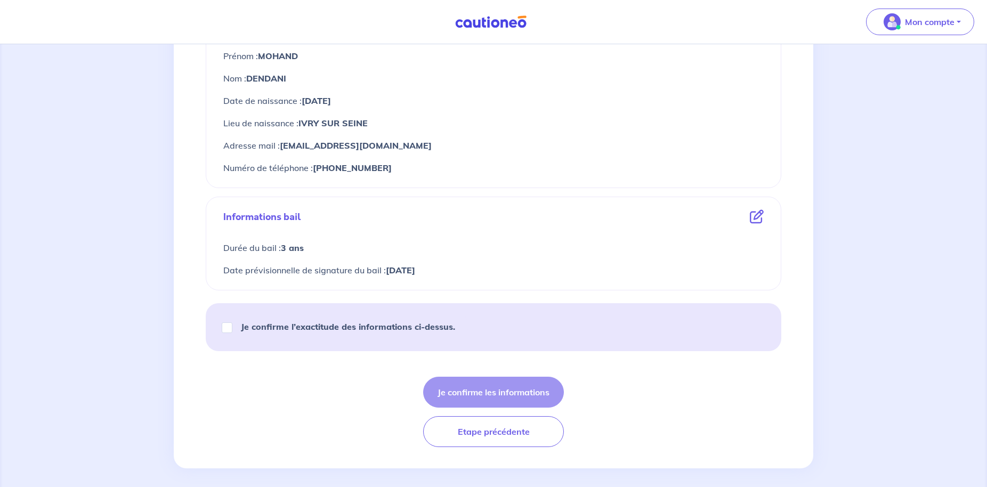
click at [281, 332] on p "Je confirme l’exactitude des informations ci-dessus." at bounding box center [348, 326] width 214 height 13
click at [232, 332] on input "Je confirme l’exactitude des informations ci-dessus." at bounding box center [227, 327] width 11 height 11
checkbox input "true"
click at [536, 398] on button "Je confirme les informations" at bounding box center [493, 392] width 141 height 31
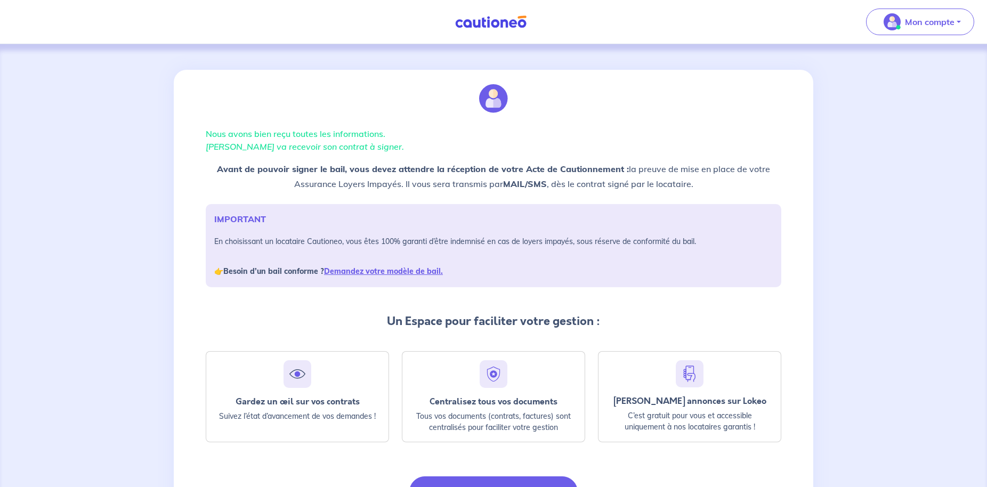
scroll to position [54, 0]
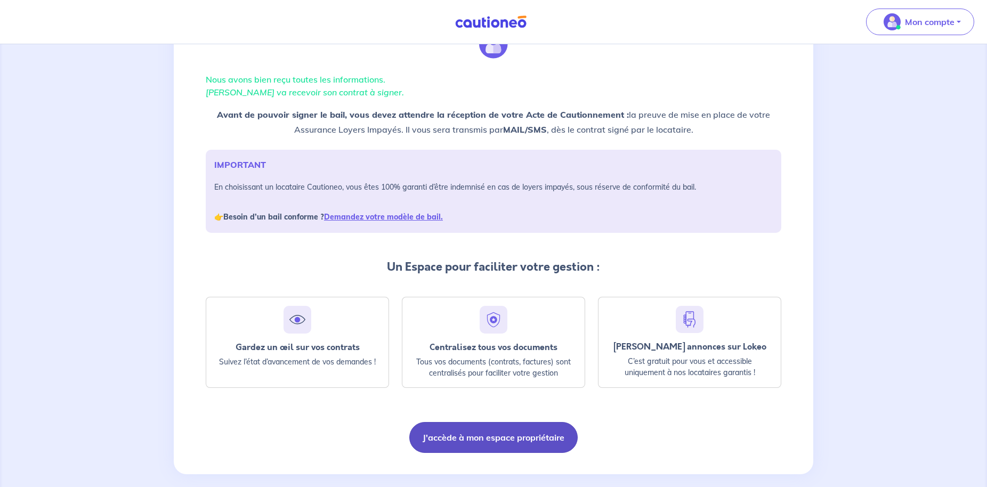
click at [498, 444] on button "J'accède à mon espace propriétaire" at bounding box center [493, 437] width 168 height 31
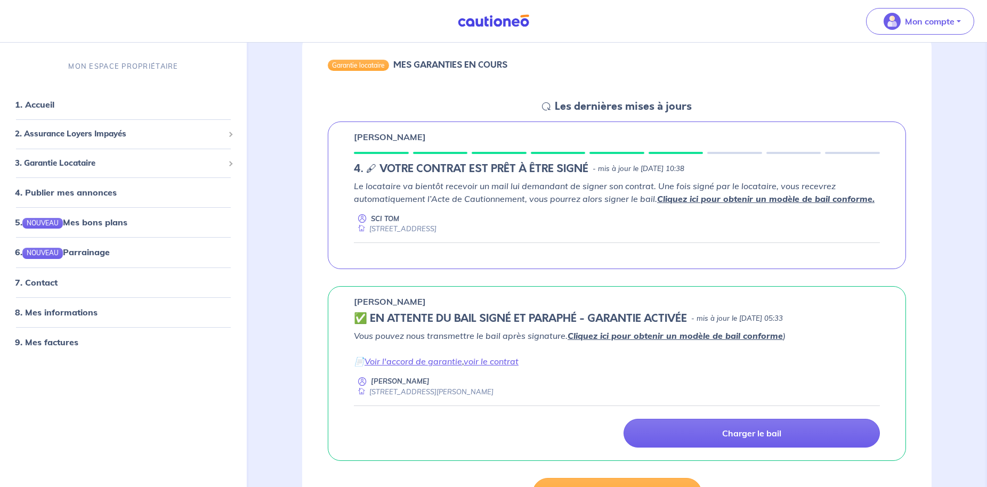
scroll to position [163, 0]
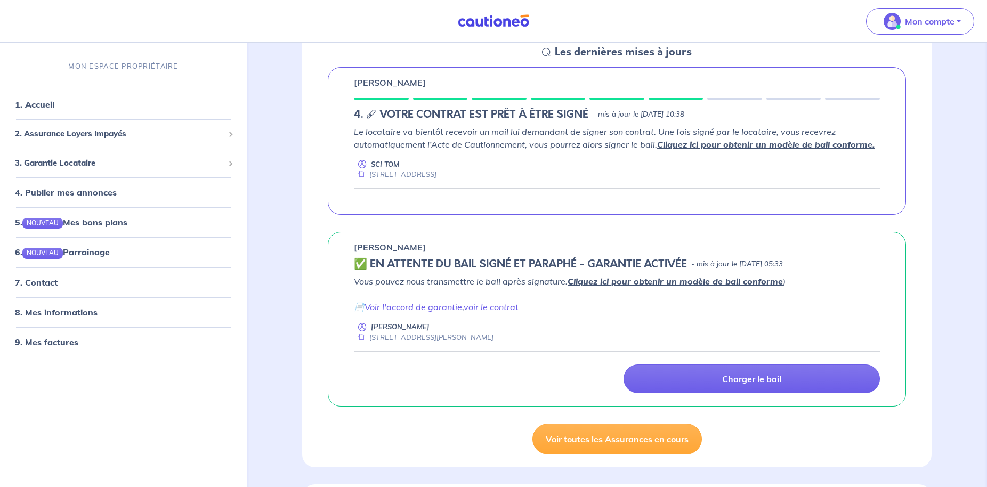
click at [675, 145] on link "Cliquez ici pour obtenir un modèle de bail conforme." at bounding box center [765, 144] width 217 height 11
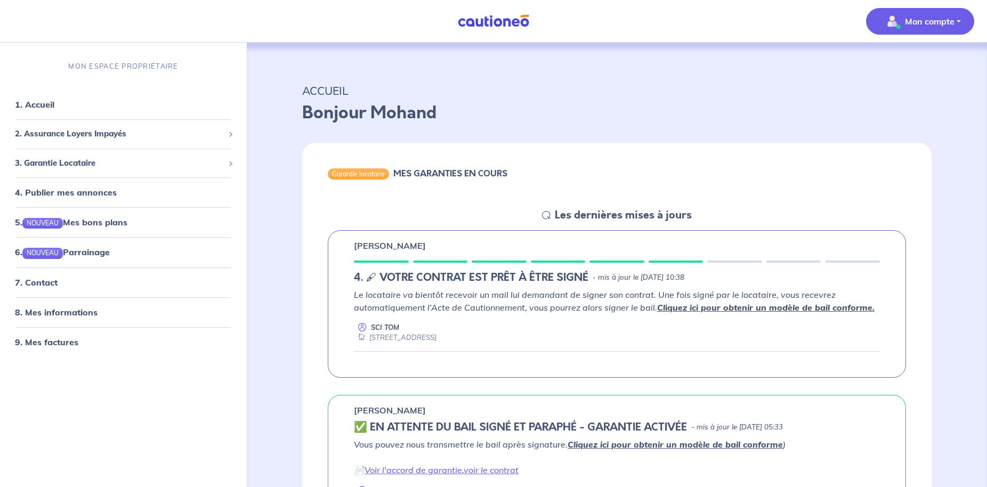
click at [922, 21] on p "Mon compte" at bounding box center [930, 21] width 50 height 13
click at [915, 95] on link "Me déconnecter" at bounding box center [909, 91] width 86 height 17
